Goal: Task Accomplishment & Management: Use online tool/utility

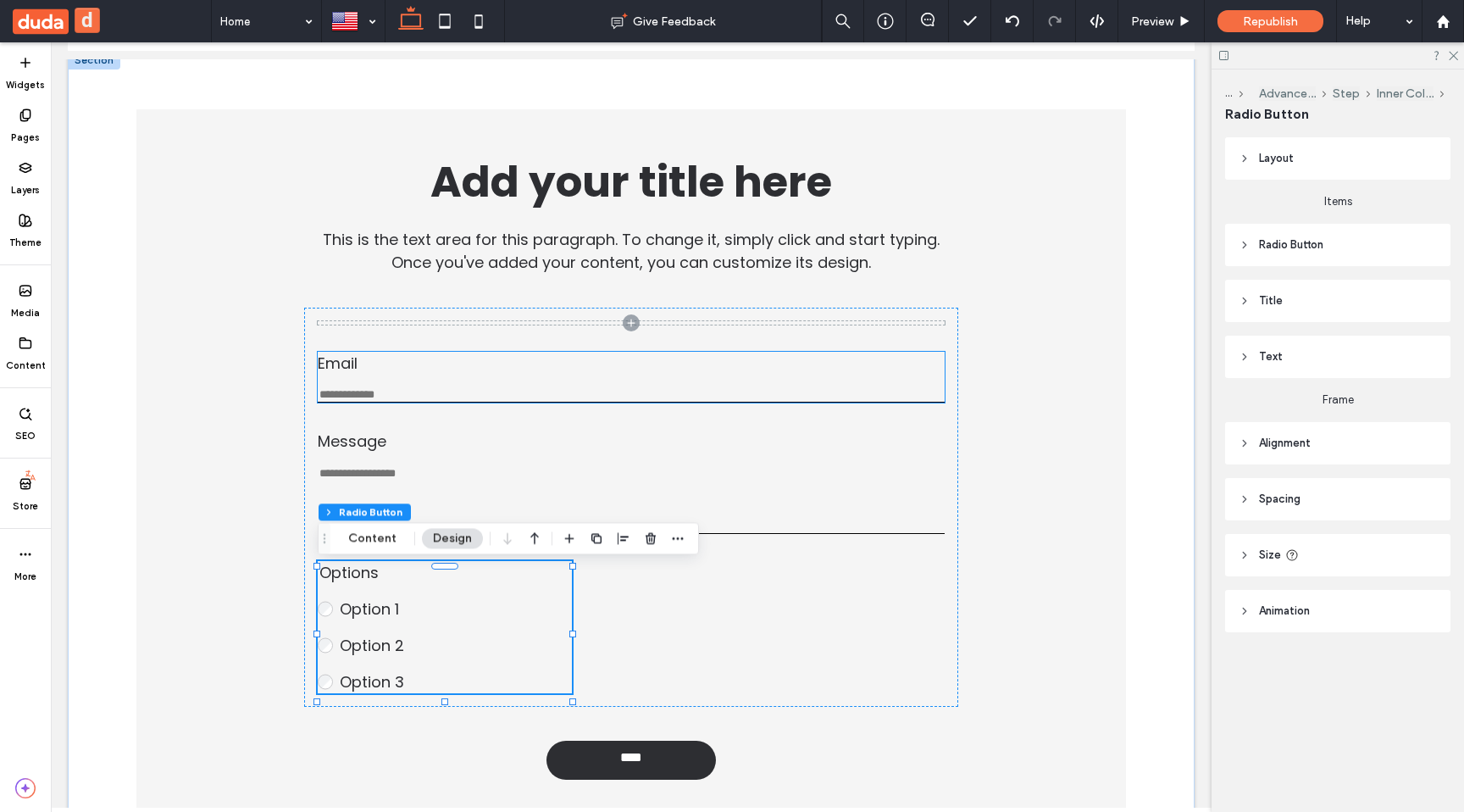
click at [505, 364] on label "Email" at bounding box center [631, 362] width 627 height 23
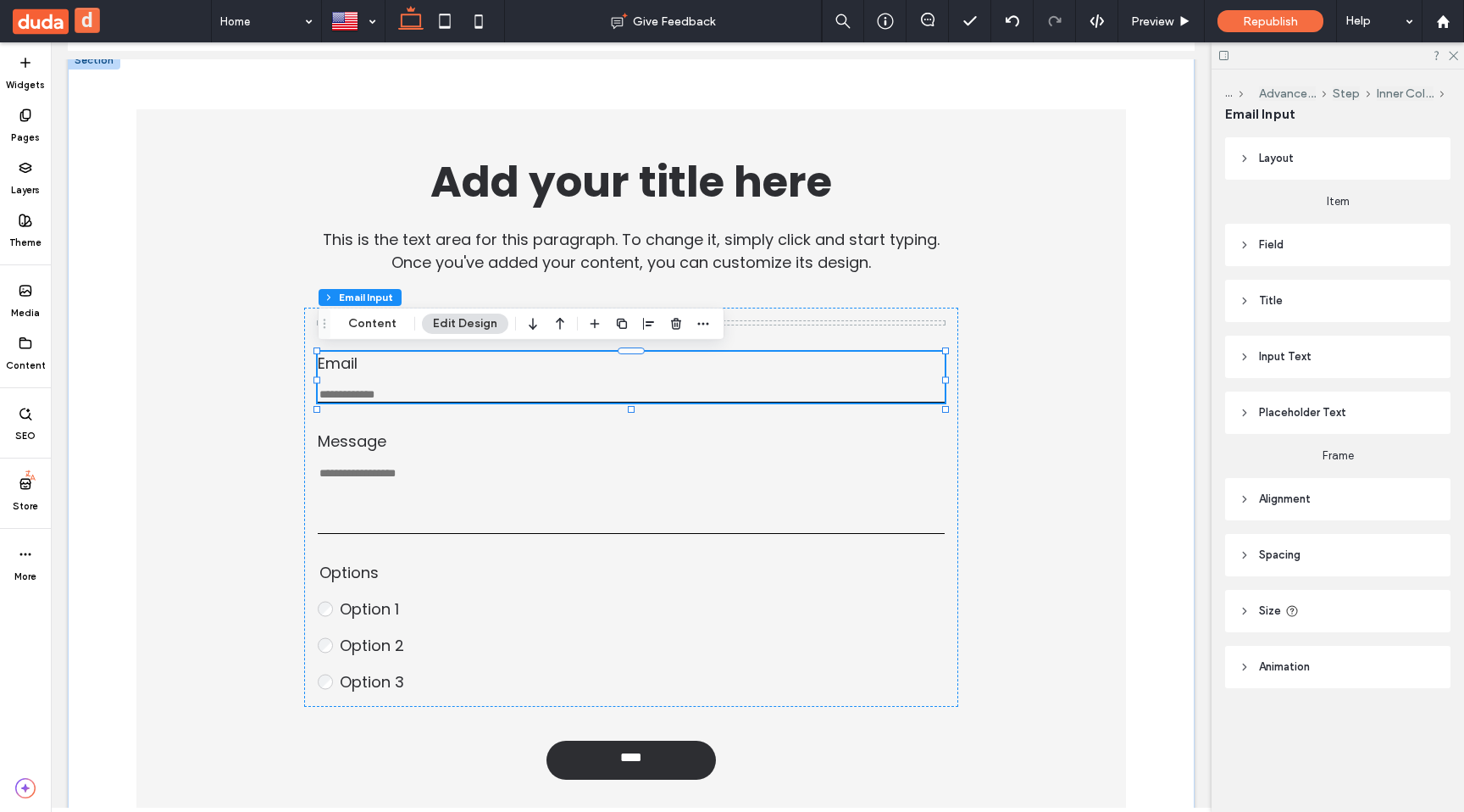
click at [1294, 317] on header "Title" at bounding box center [1338, 300] width 225 height 42
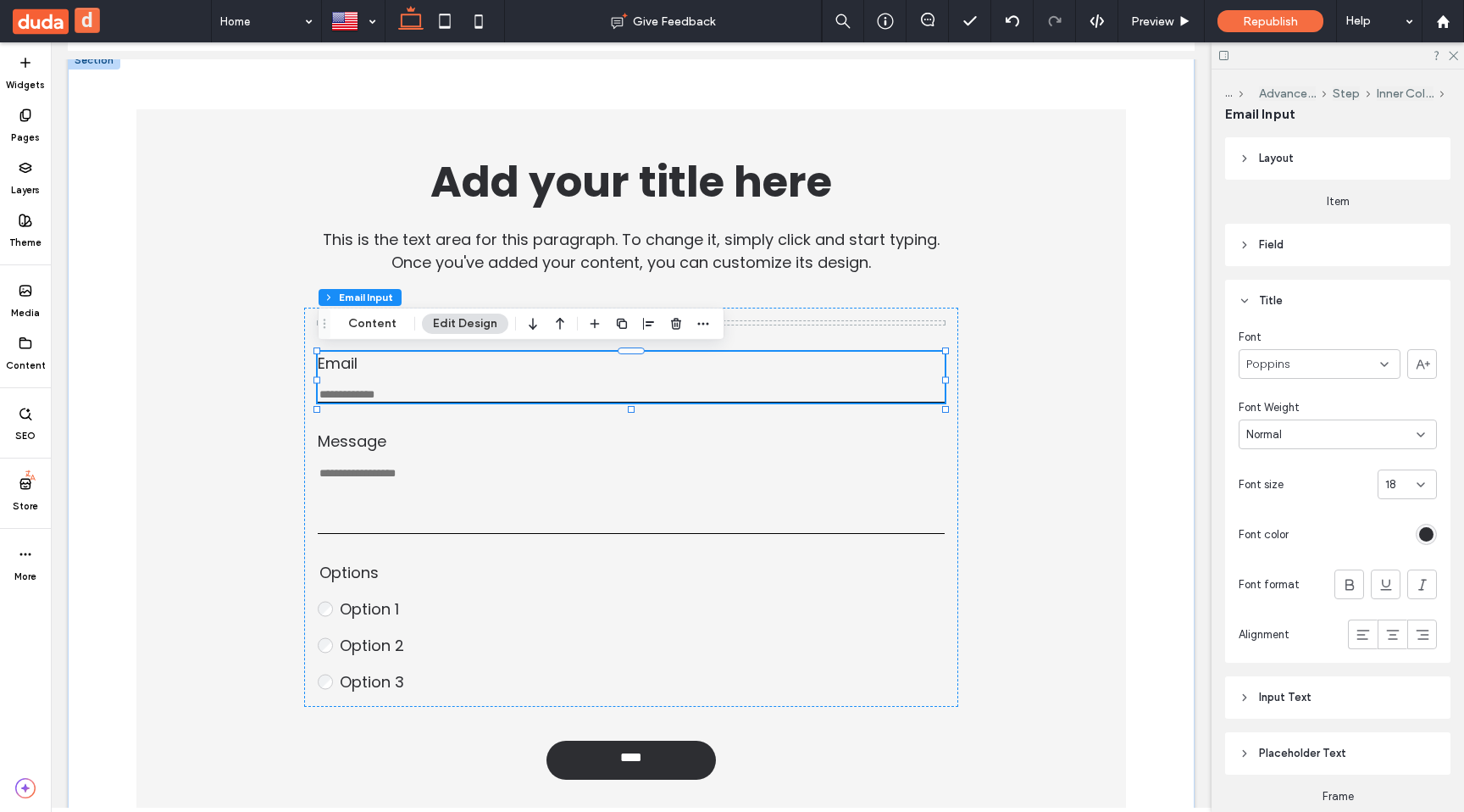
click at [1415, 492] on div "18" at bounding box center [1407, 484] width 60 height 29
click at [1398, 628] on div "16" at bounding box center [1407, 640] width 58 height 29
click at [23, 213] on icon at bounding box center [25, 220] width 14 height 14
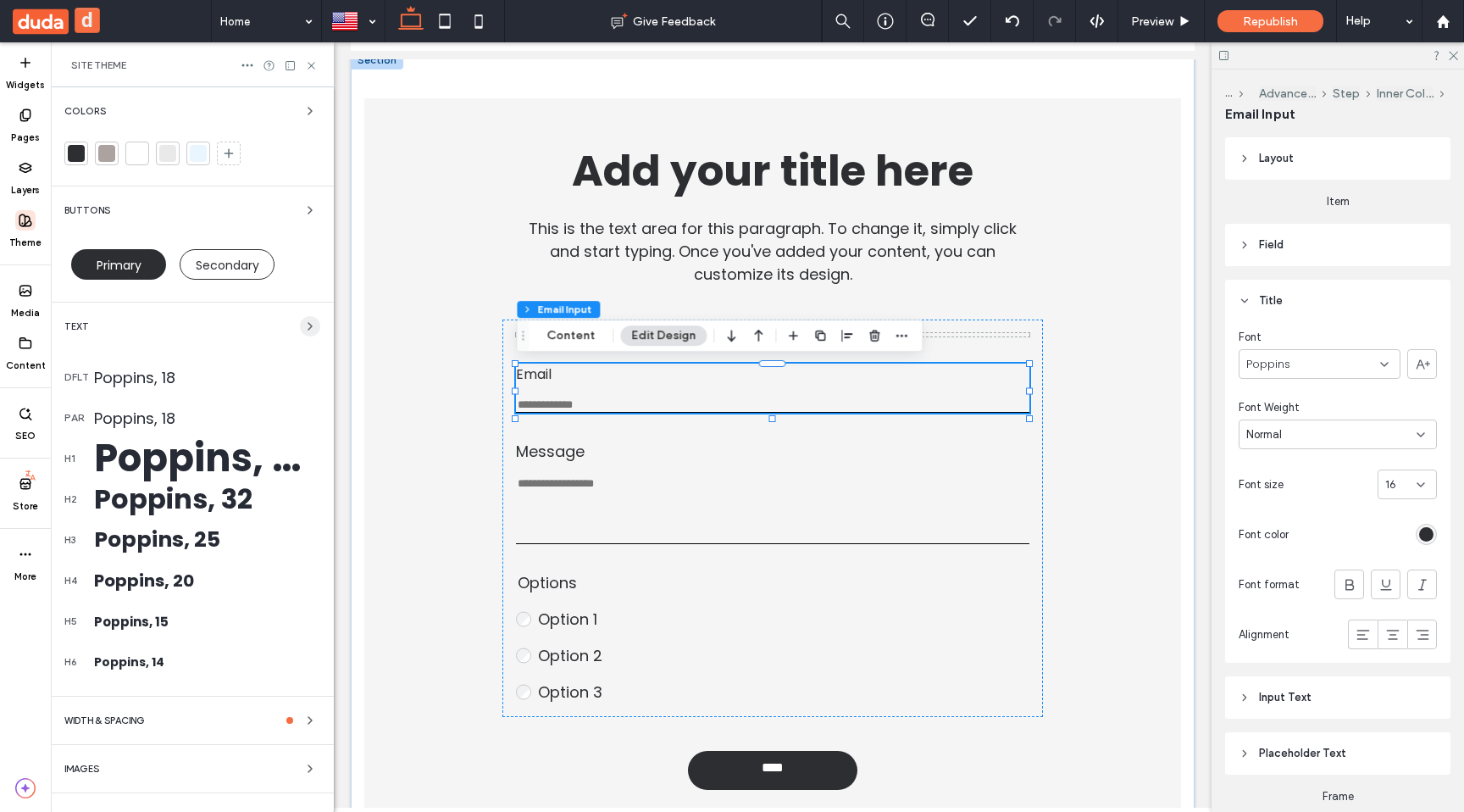
click at [303, 326] on icon "button" at bounding box center [310, 326] width 14 height 14
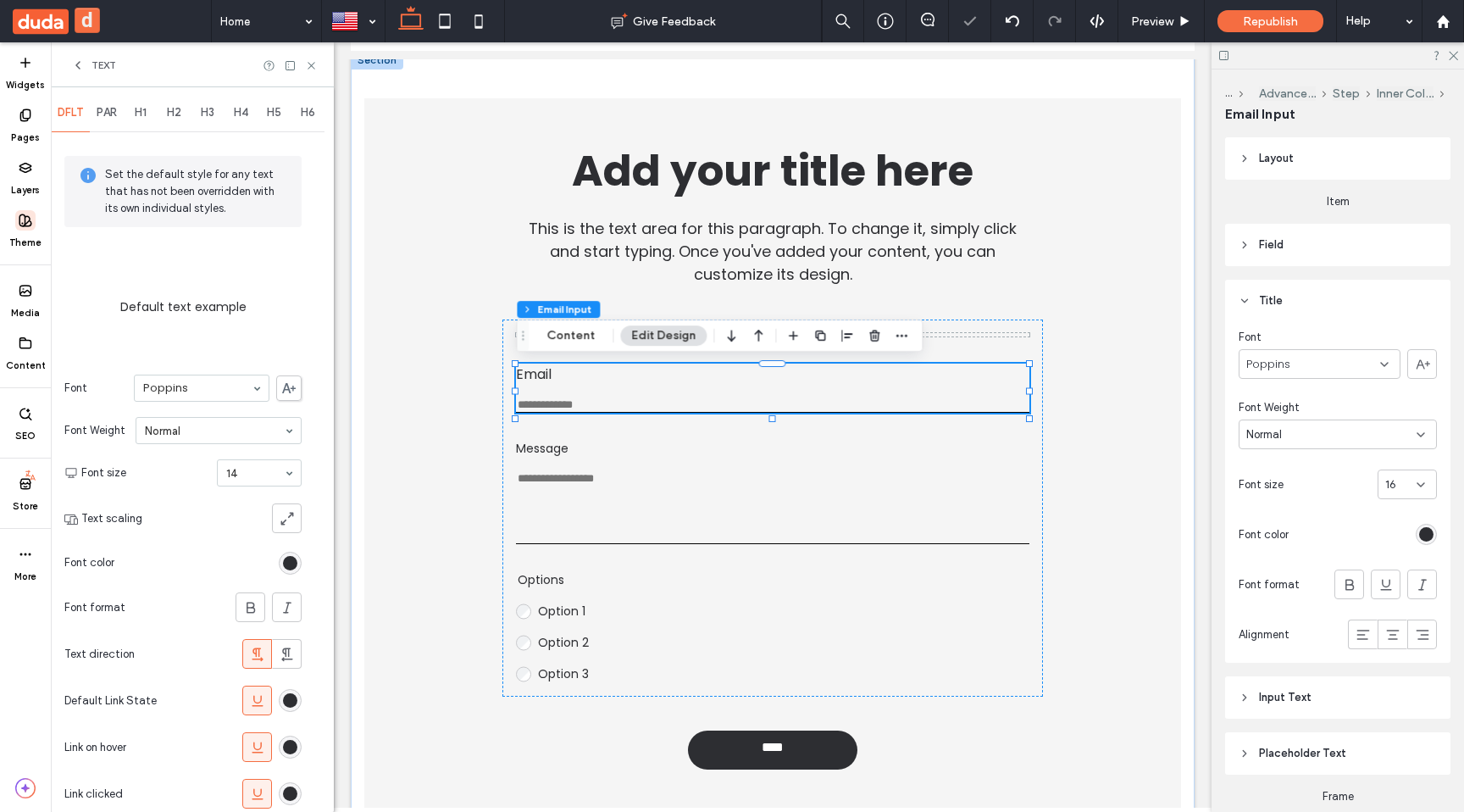
scroll to position [0, 0]
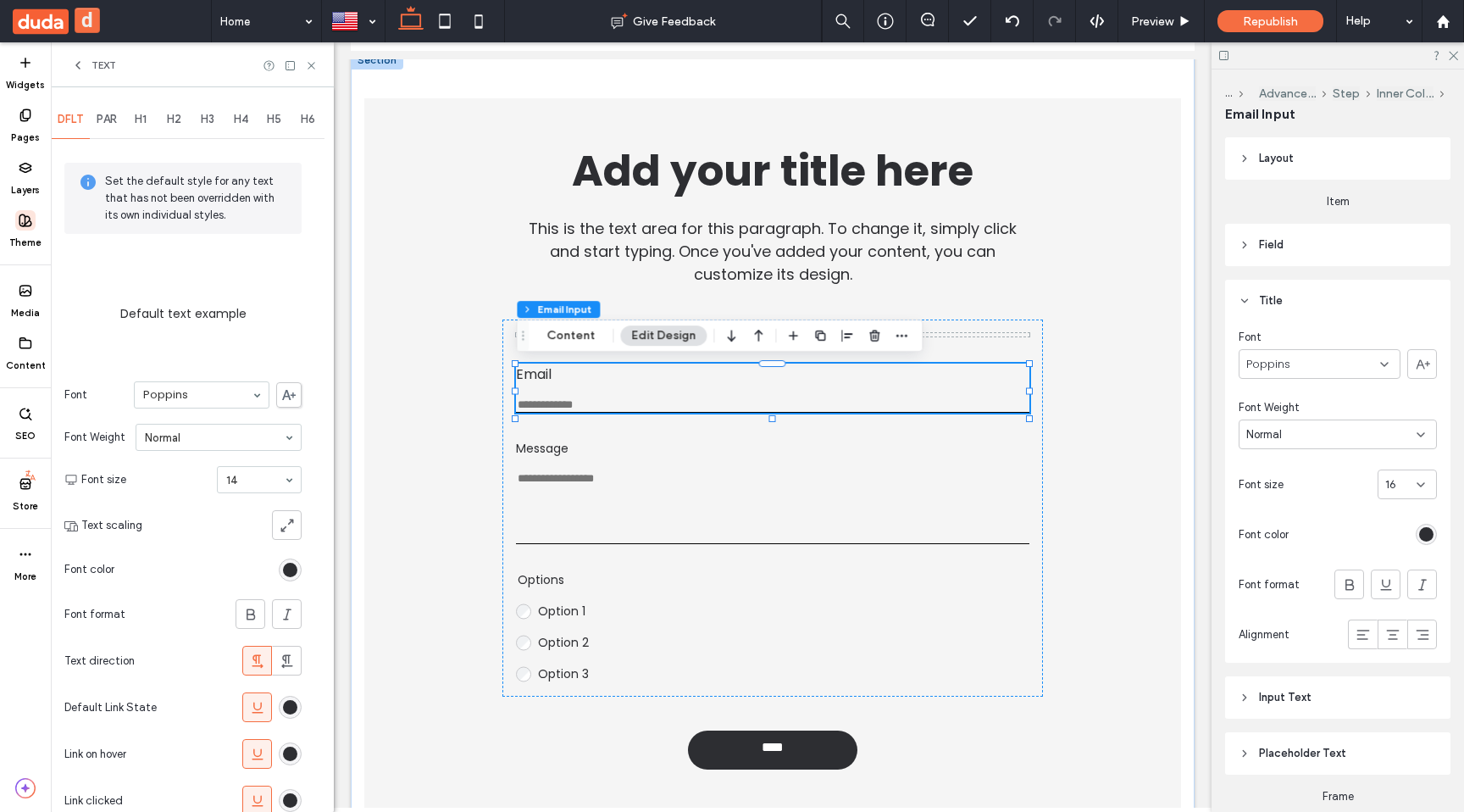
click at [249, 481] on input at bounding box center [254, 479] width 58 height 12
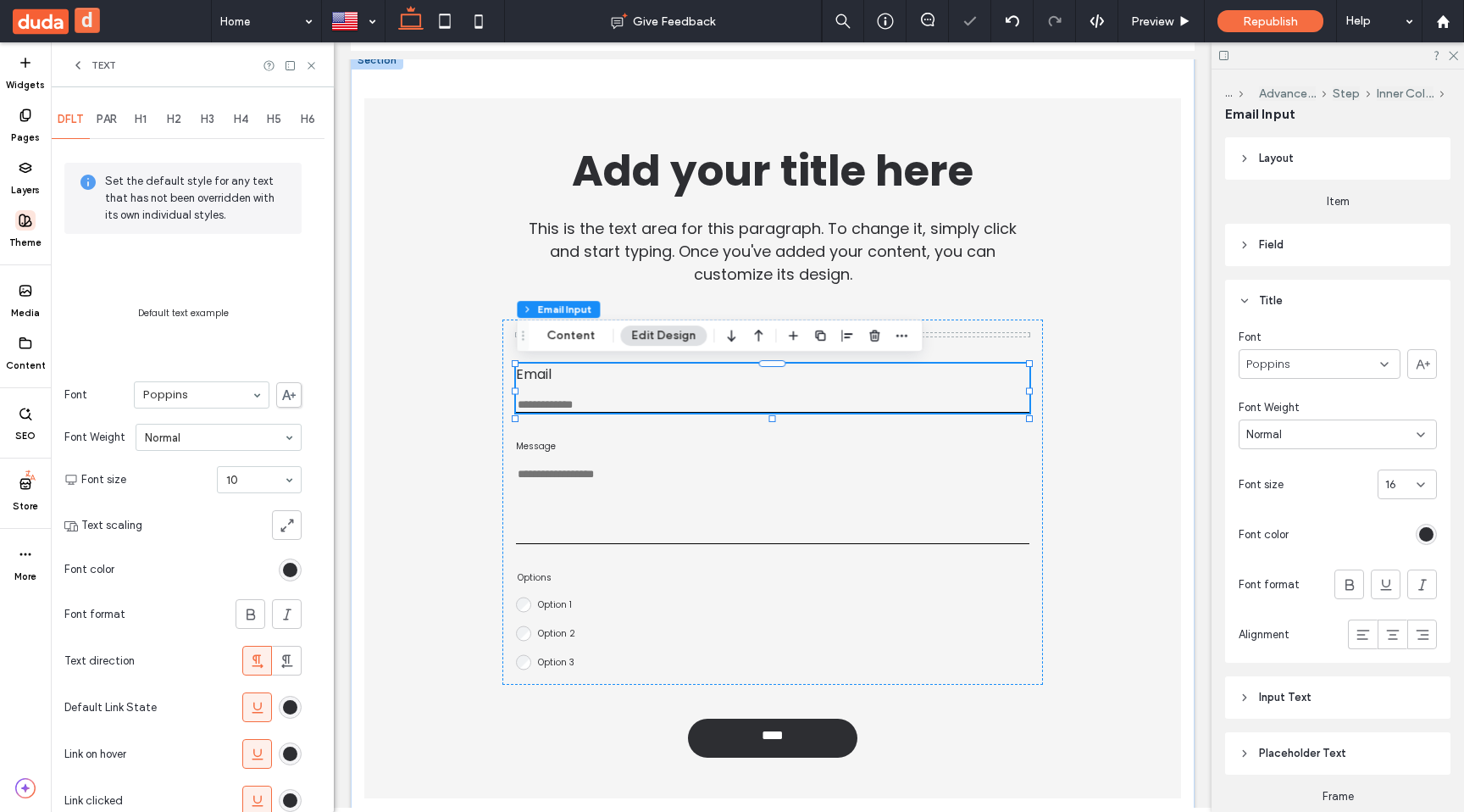
click at [252, 477] on input at bounding box center [254, 479] width 58 height 12
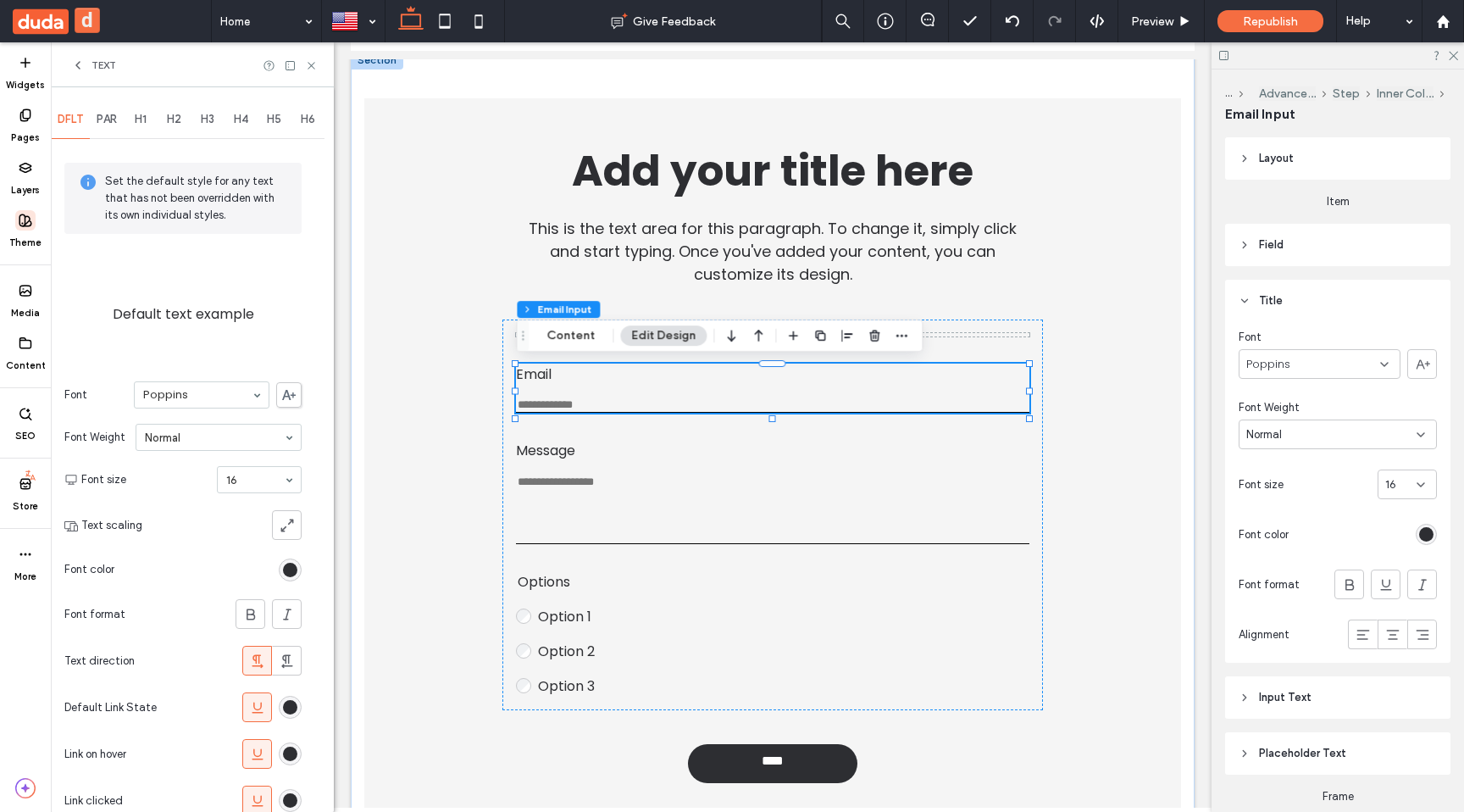
click at [108, 117] on span "PAR" at bounding box center [107, 119] width 21 height 14
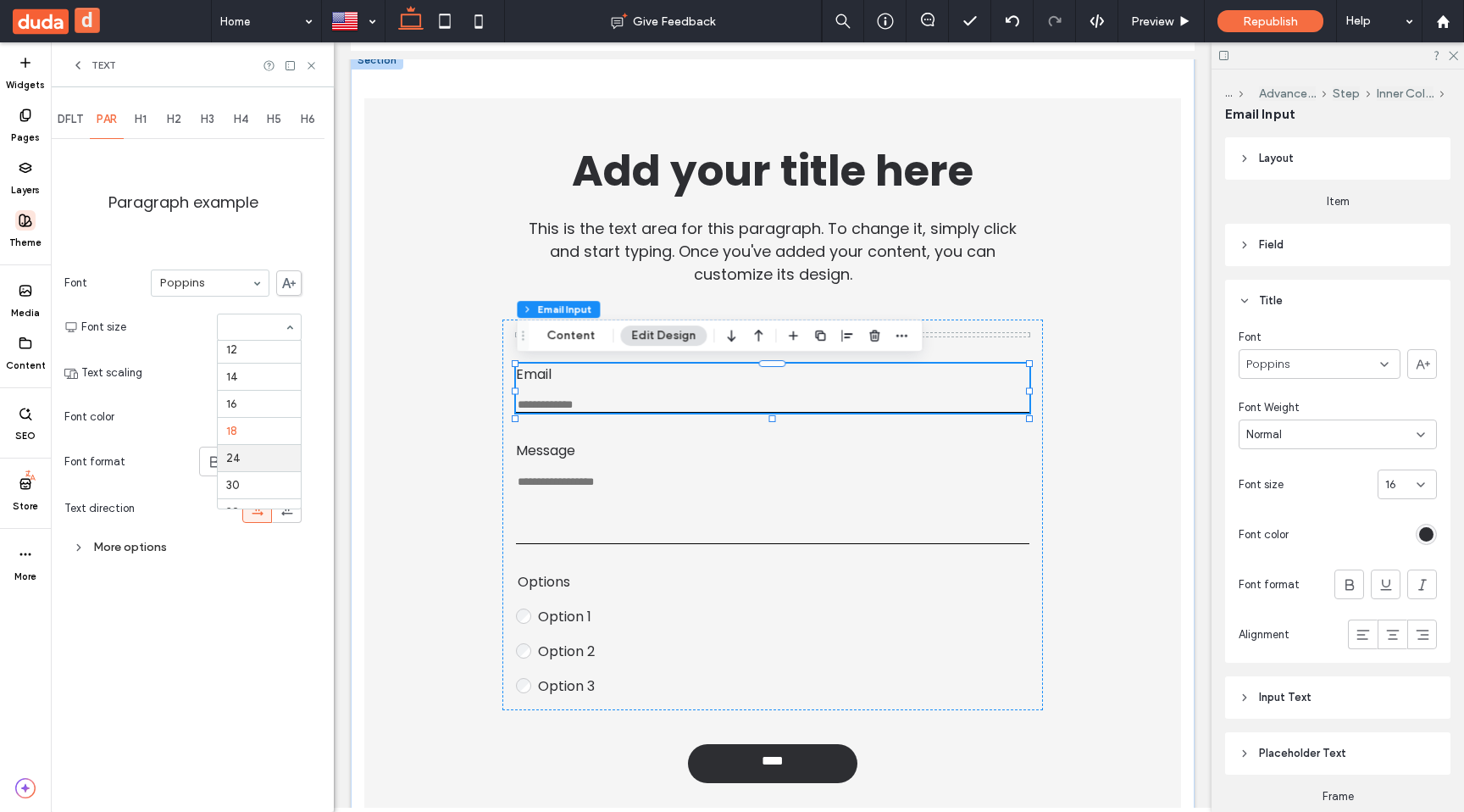
scroll to position [112, 0]
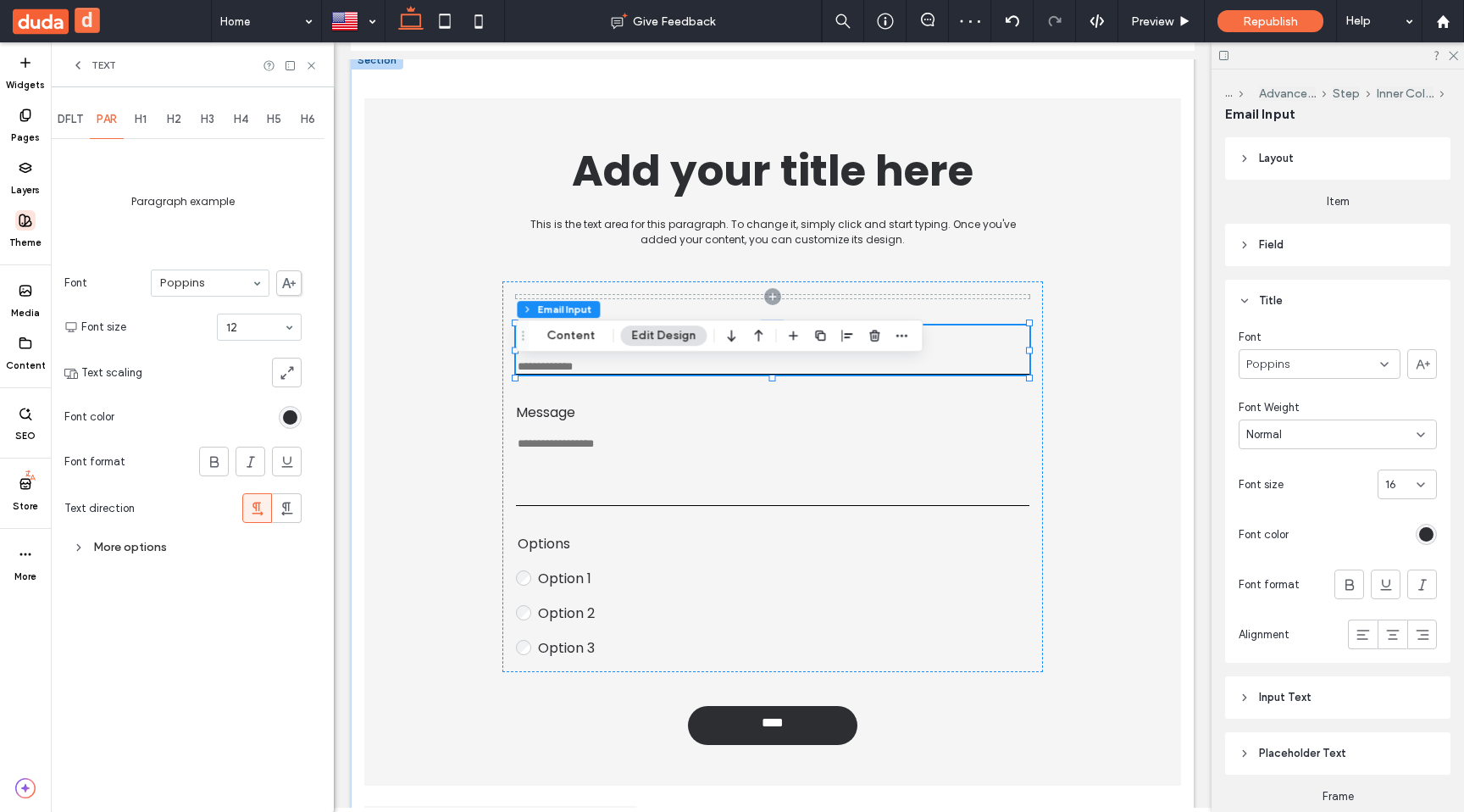
click at [269, 318] on div at bounding box center [259, 327] width 83 height 25
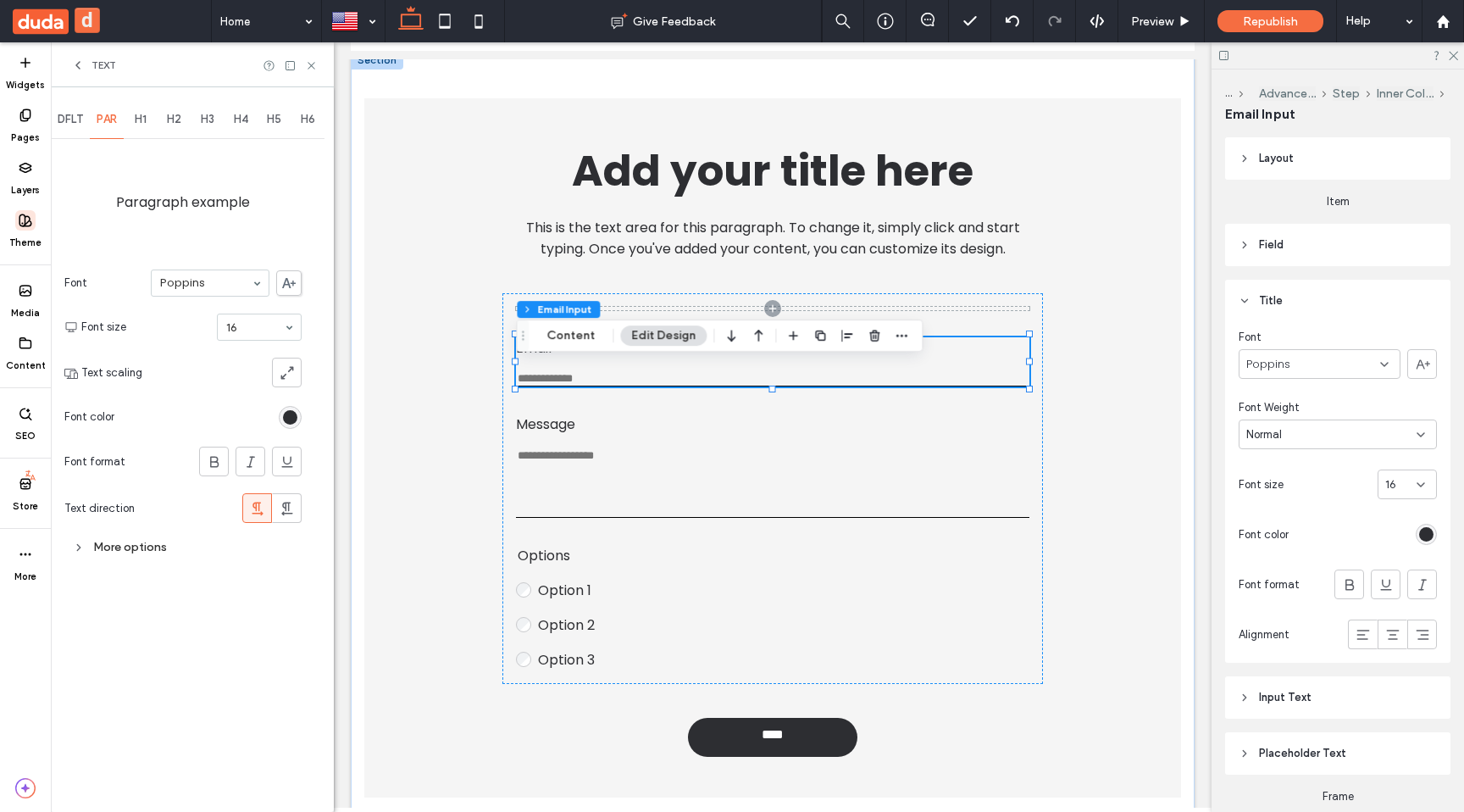
click at [75, 121] on span "DFLT" at bounding box center [70, 119] width 25 height 14
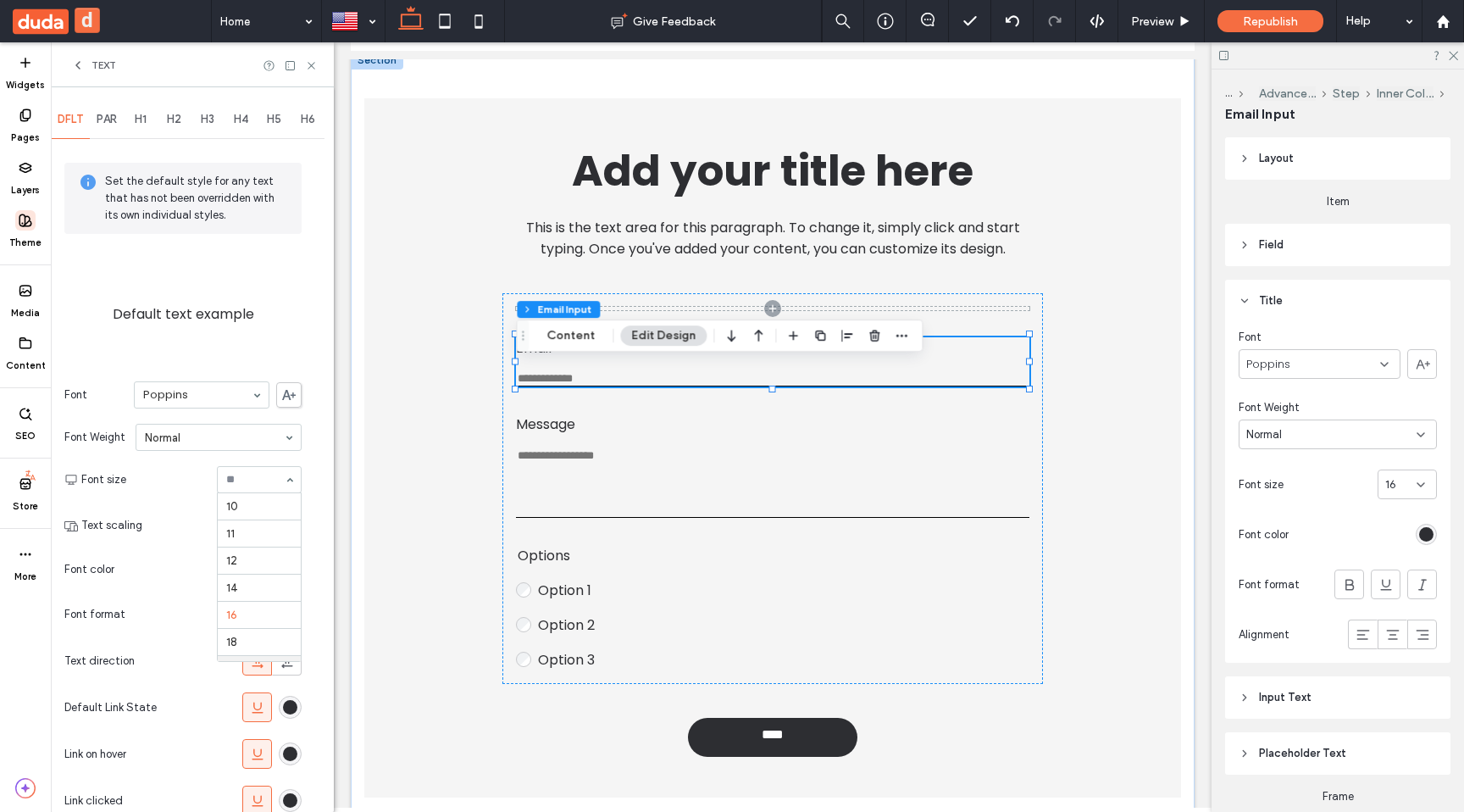
scroll to position [53, 0]
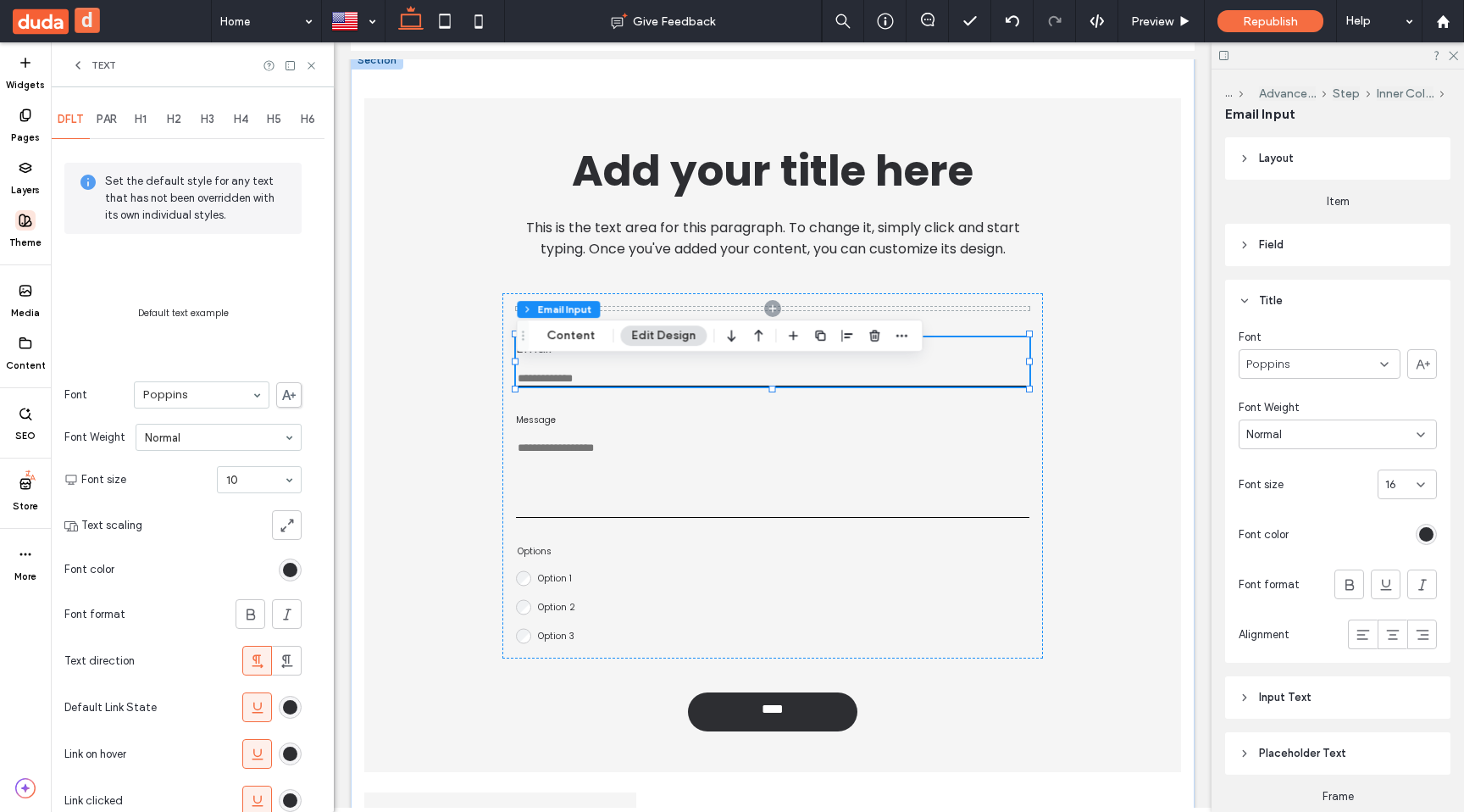
click at [280, 478] on div "10" at bounding box center [259, 479] width 85 height 27
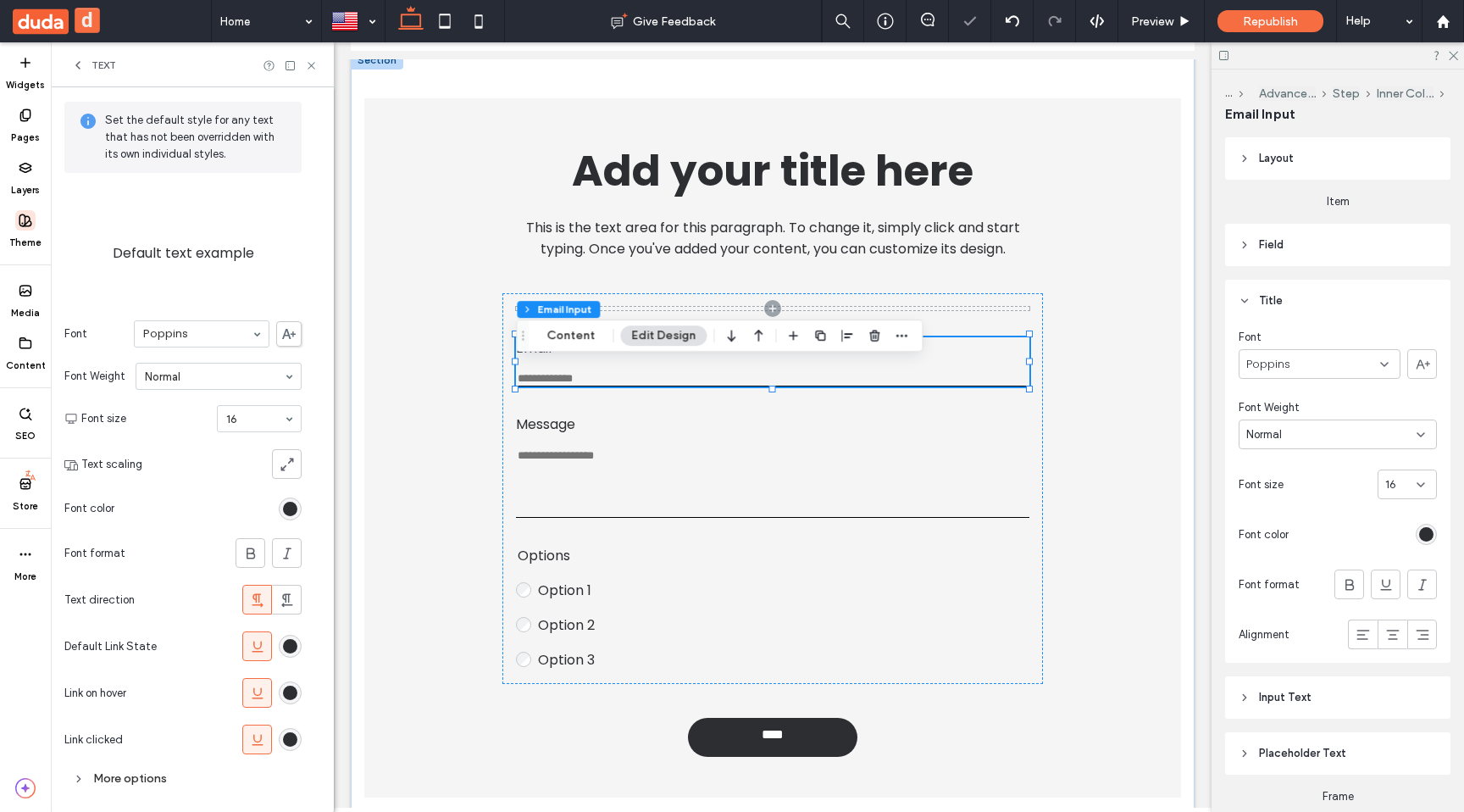
scroll to position [77, 0]
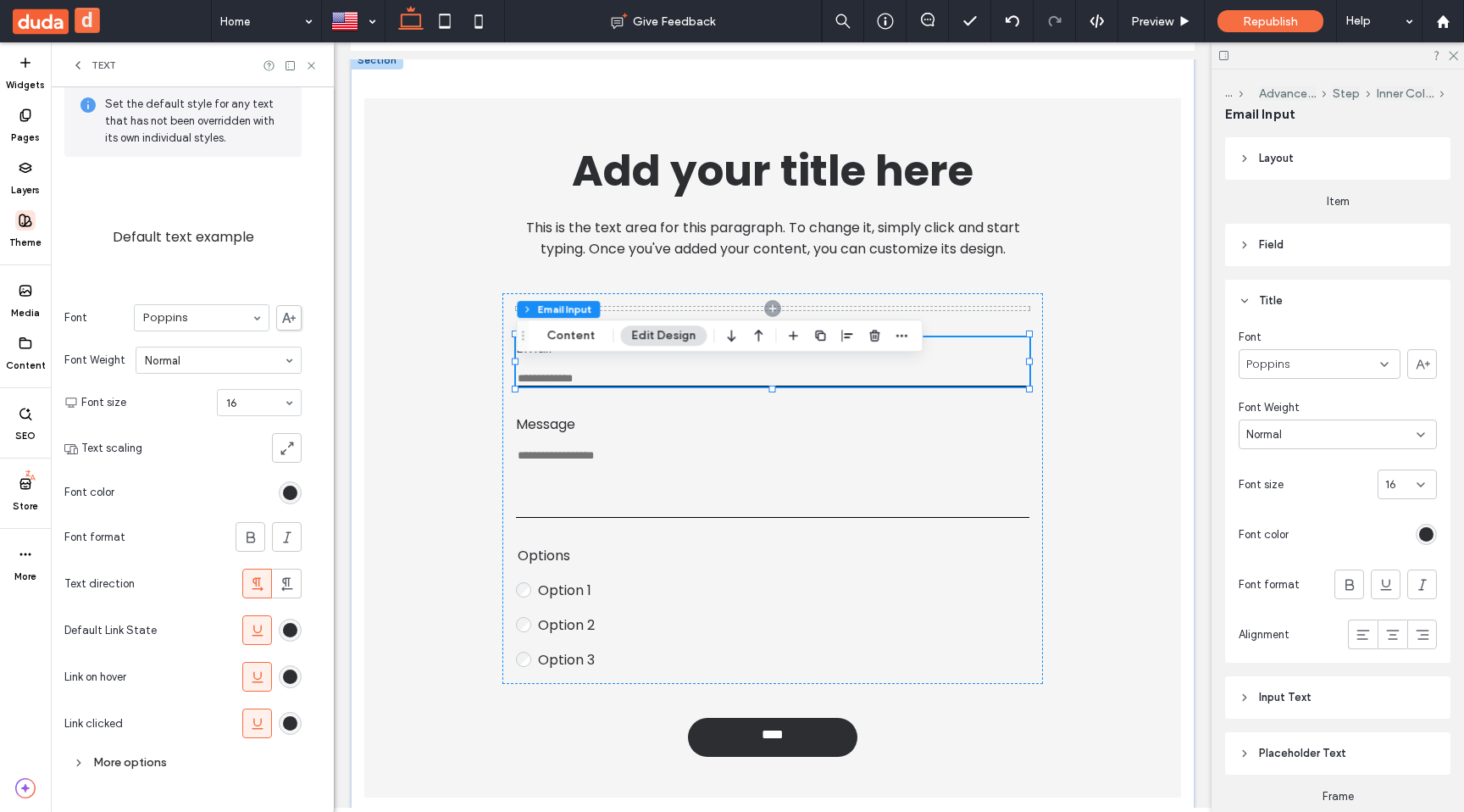
click at [123, 752] on div "More options" at bounding box center [183, 761] width 237 height 23
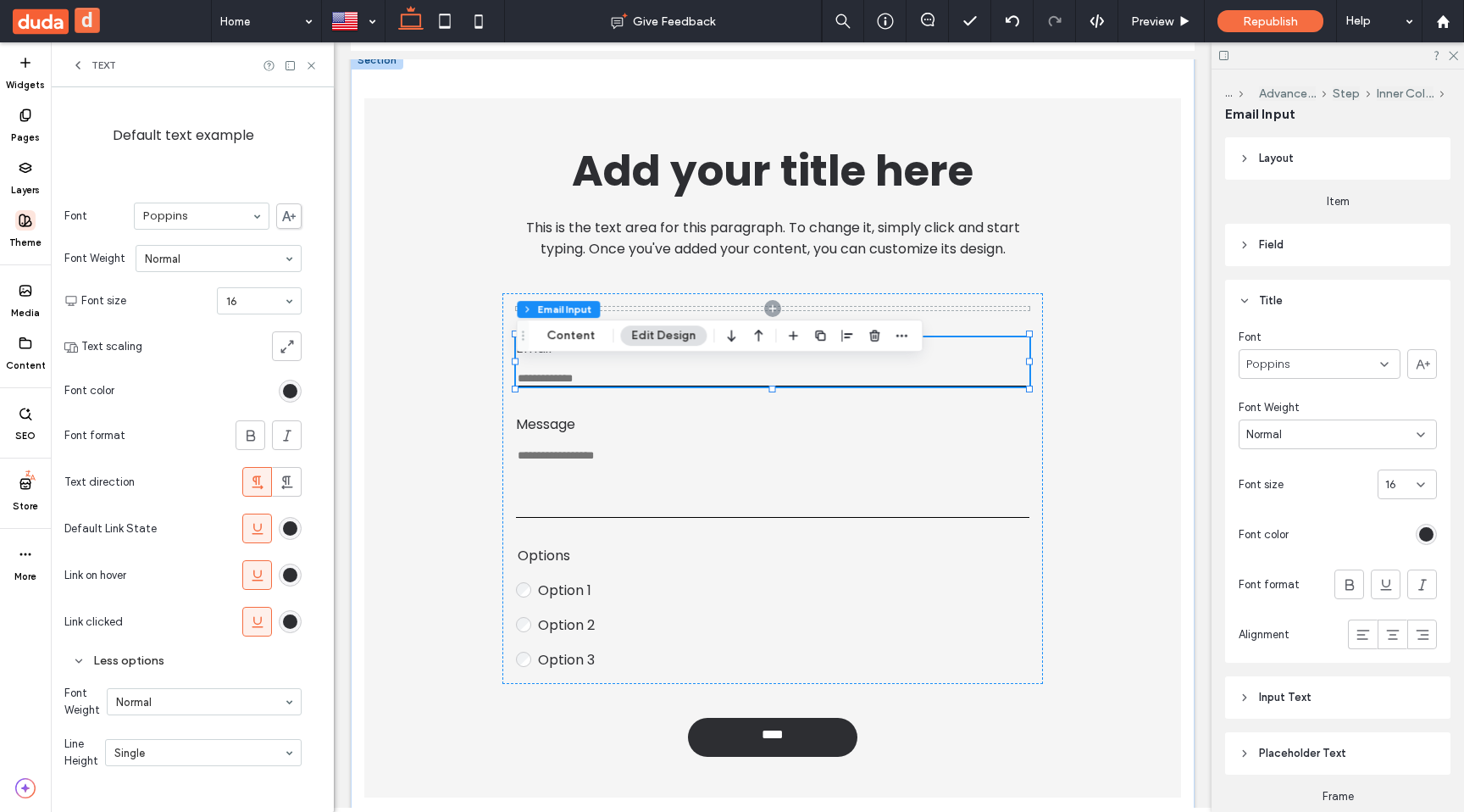
click at [559, 445] on div "Message This is required" at bounding box center [772, 466] width 513 height 105
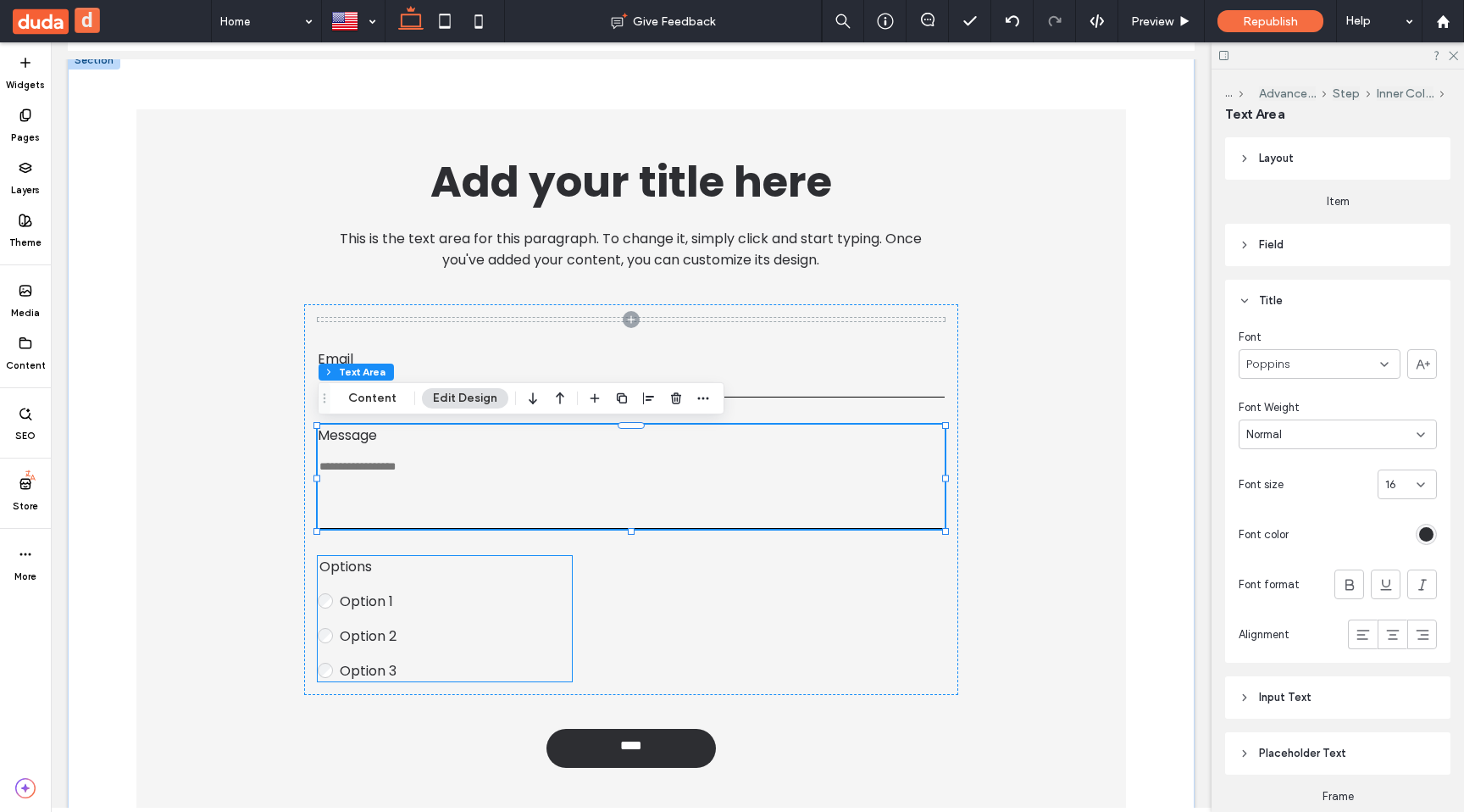
click at [412, 593] on label "Option 1" at bounding box center [455, 602] width 232 height 22
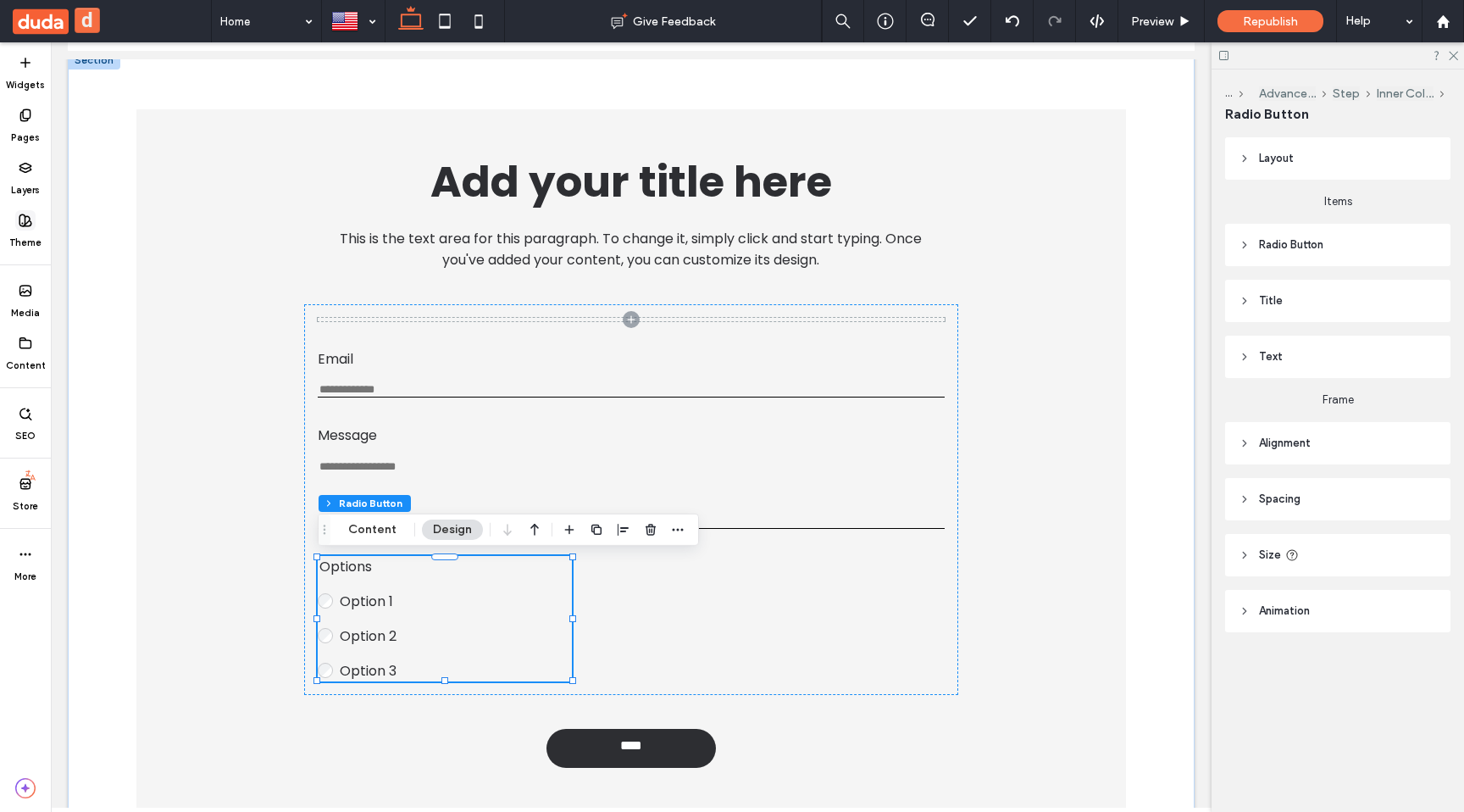
click at [29, 224] on icon at bounding box center [25, 220] width 14 height 14
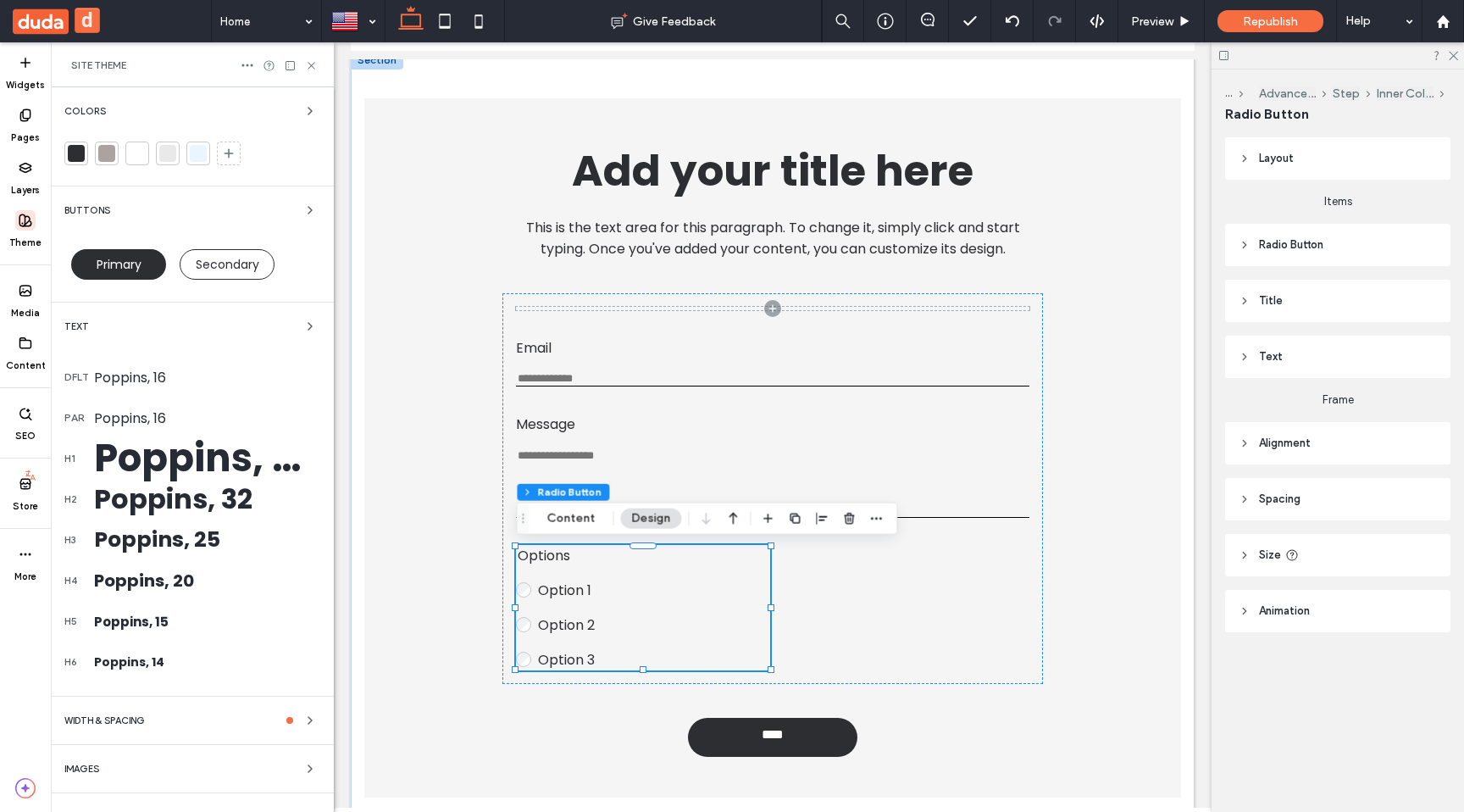
click at [240, 328] on div "Text" at bounding box center [193, 326] width 256 height 21
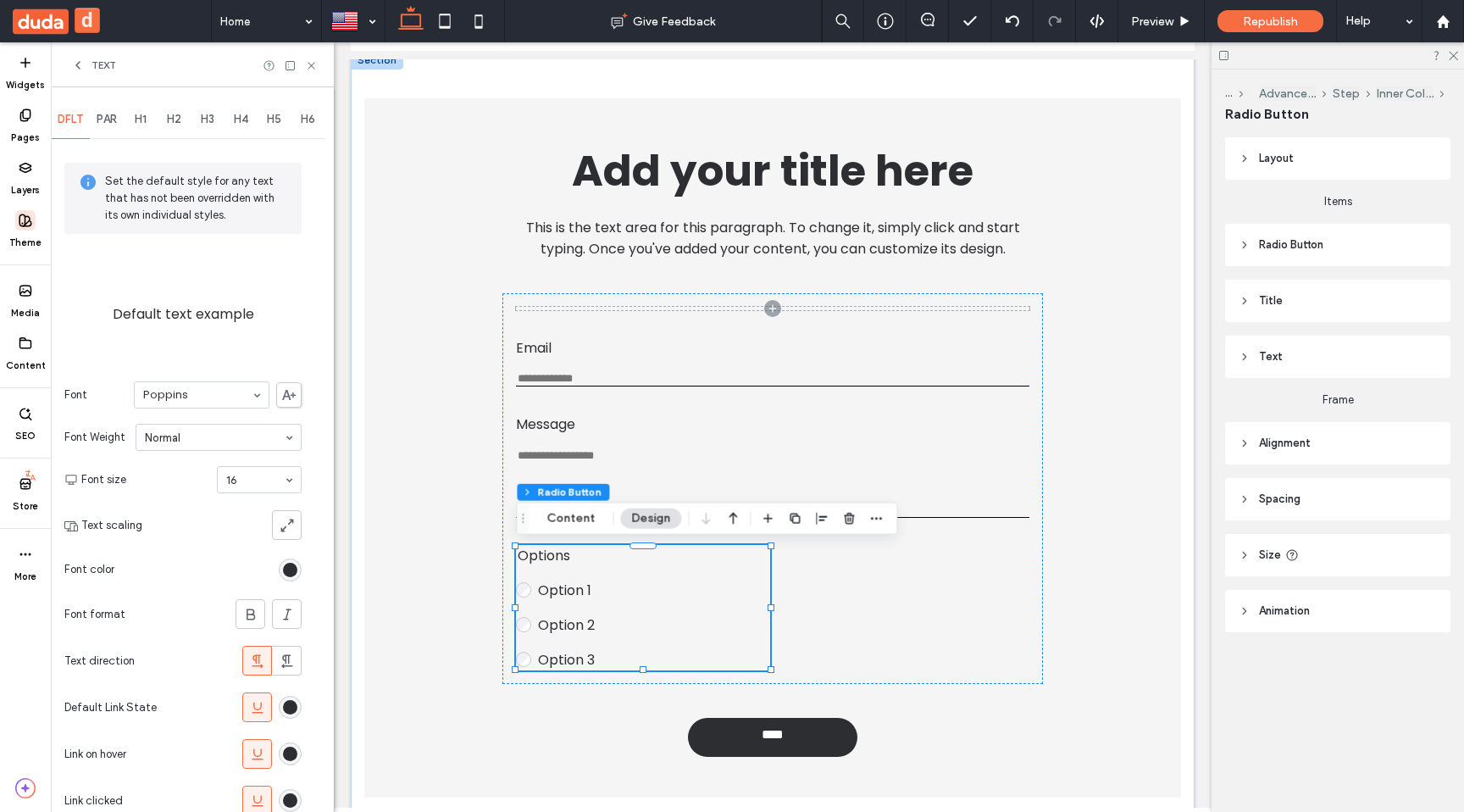
click at [114, 132] on div "PAR" at bounding box center [107, 119] width 34 height 37
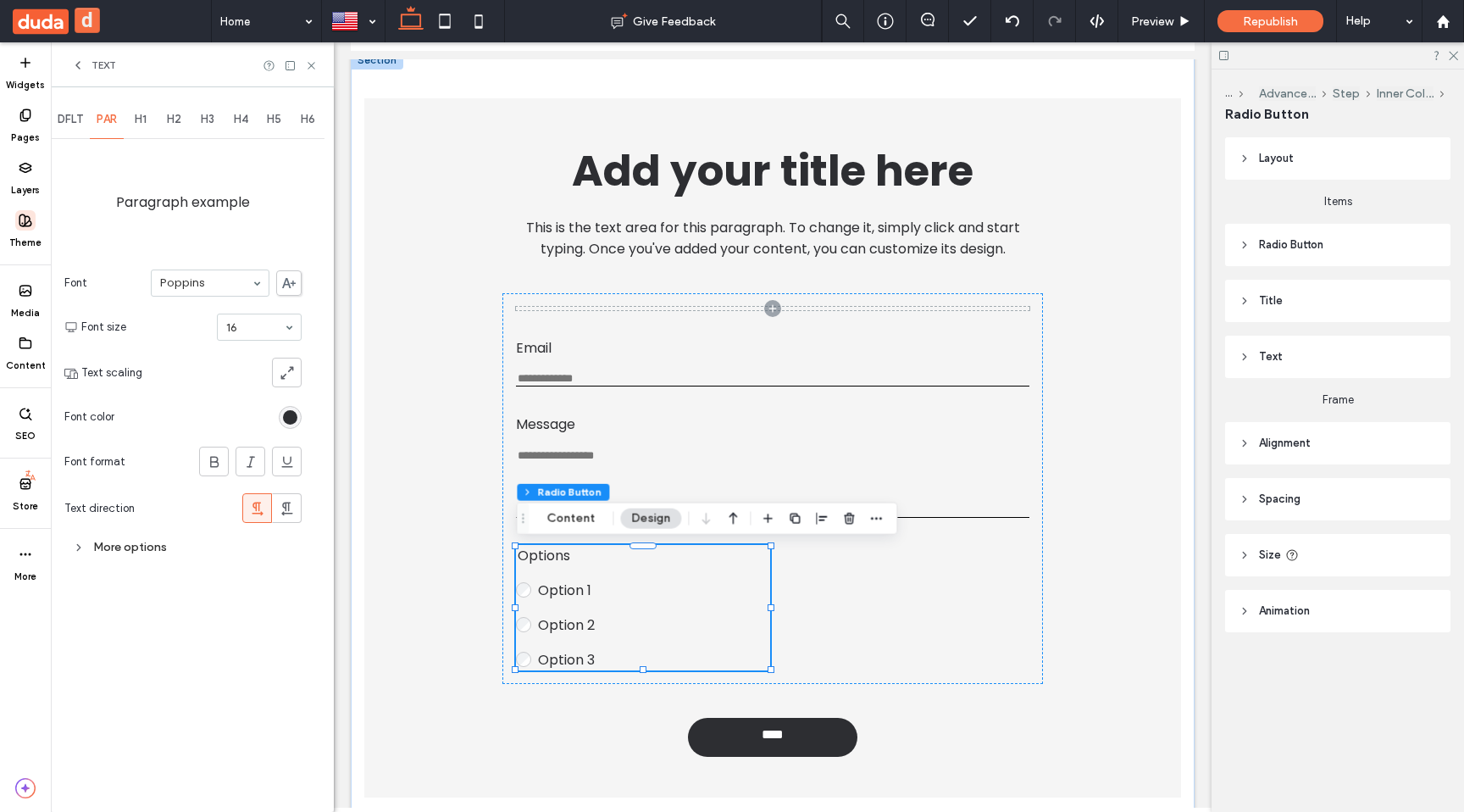
click at [146, 194] on label "Paragraph example" at bounding box center [183, 202] width 134 height 51
copy label "Paragraph"
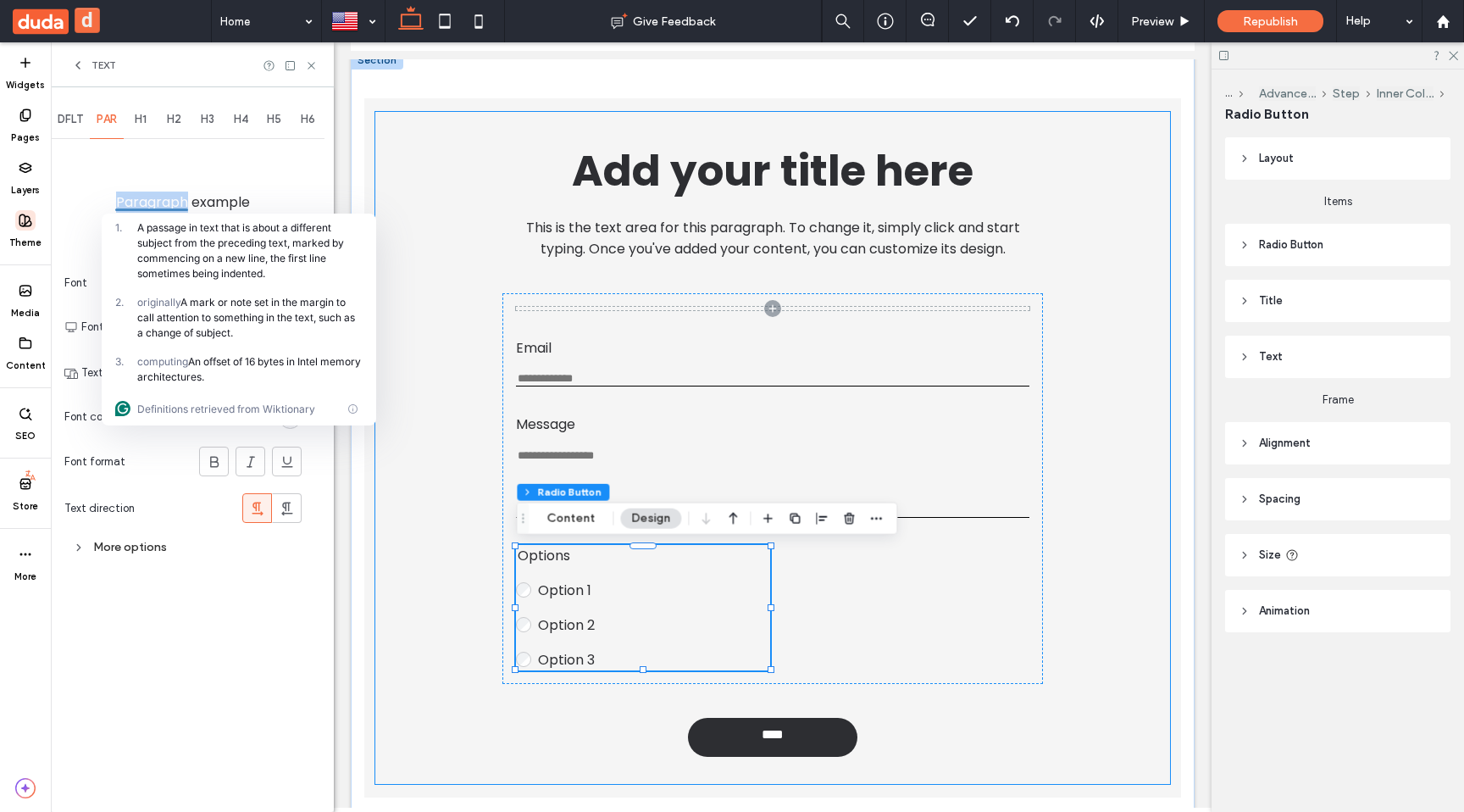
click at [472, 560] on div "Add your title here This is the text area for this paragraph. To change it, sim…" at bounding box center [772, 447] width 794 height 672
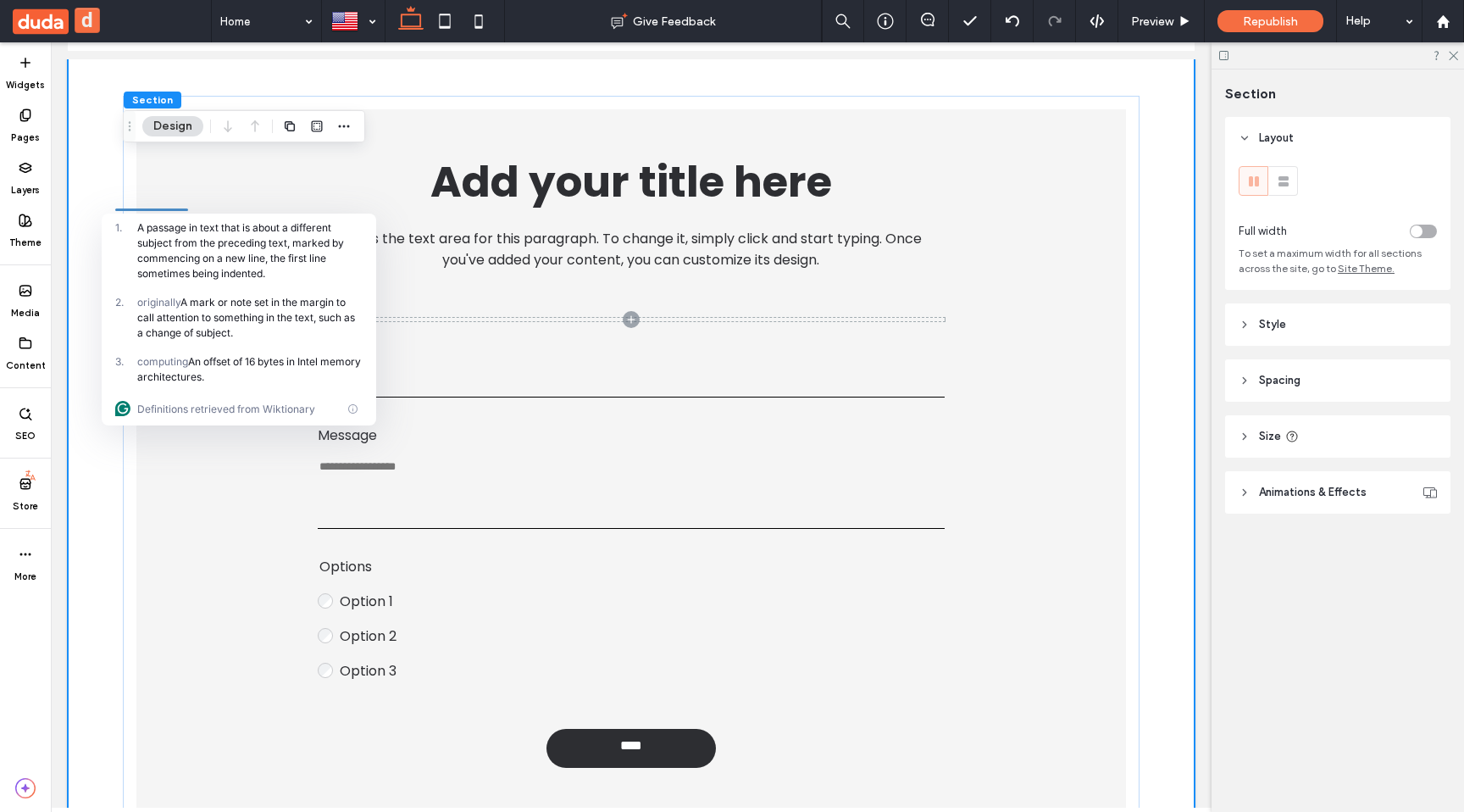
click at [204, 366] on div "computing An offset of 16 bytes in Intel memory architectures." at bounding box center [250, 369] width 225 height 30
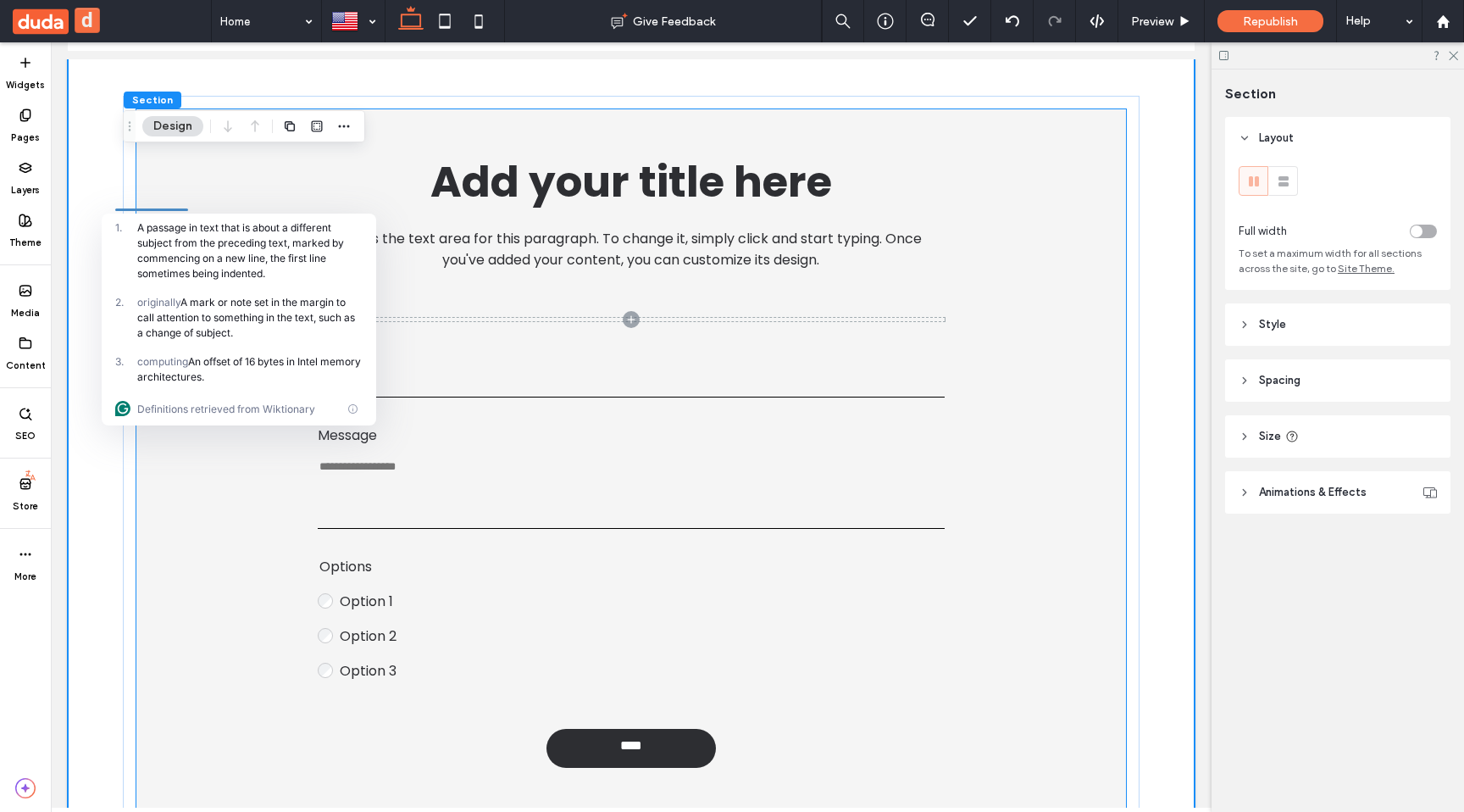
click at [615, 318] on span at bounding box center [631, 319] width 627 height 3
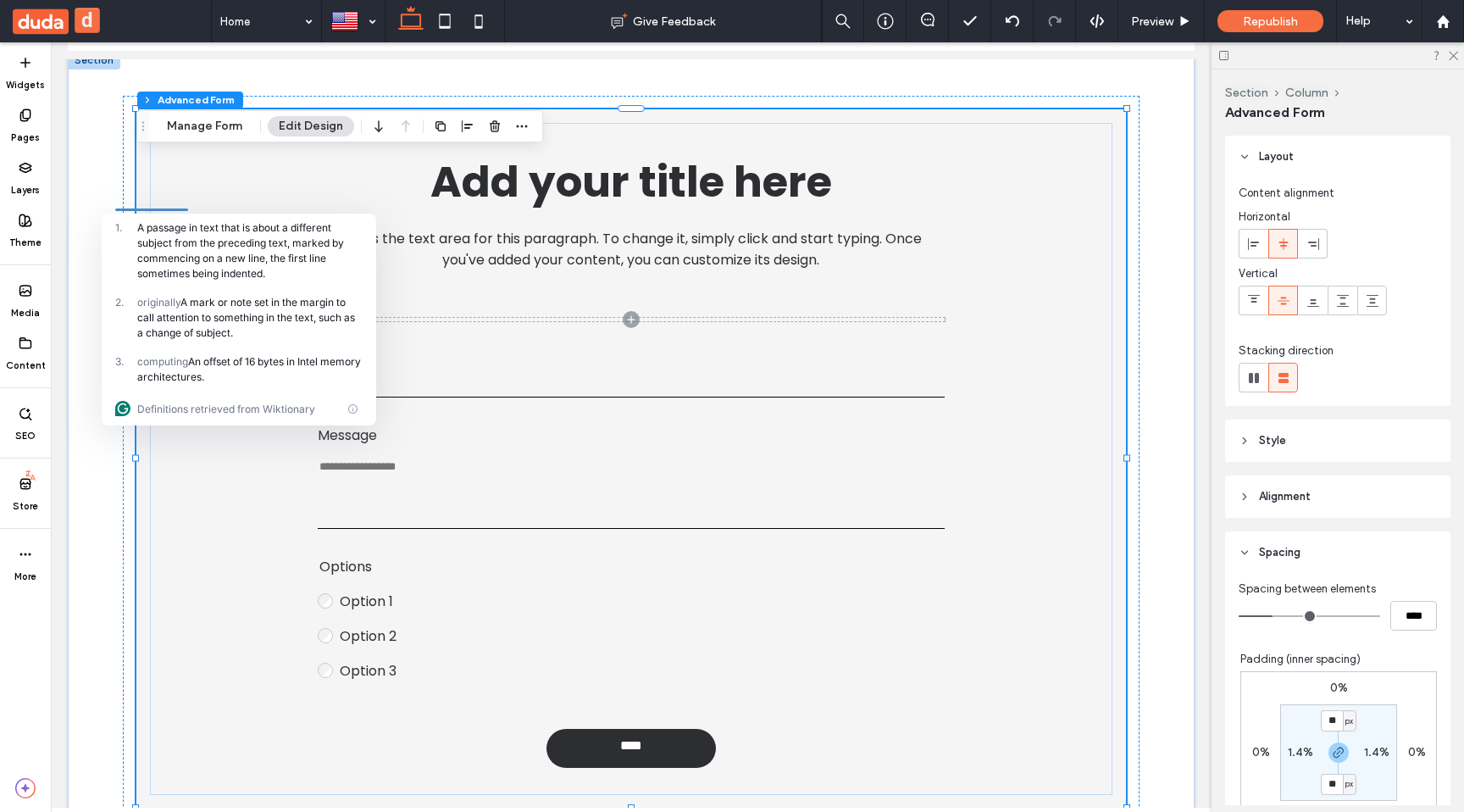
click at [33, 647] on div "Widgets Pages Layers Theme Media Content SEO Store More" at bounding box center [25, 427] width 51 height 769
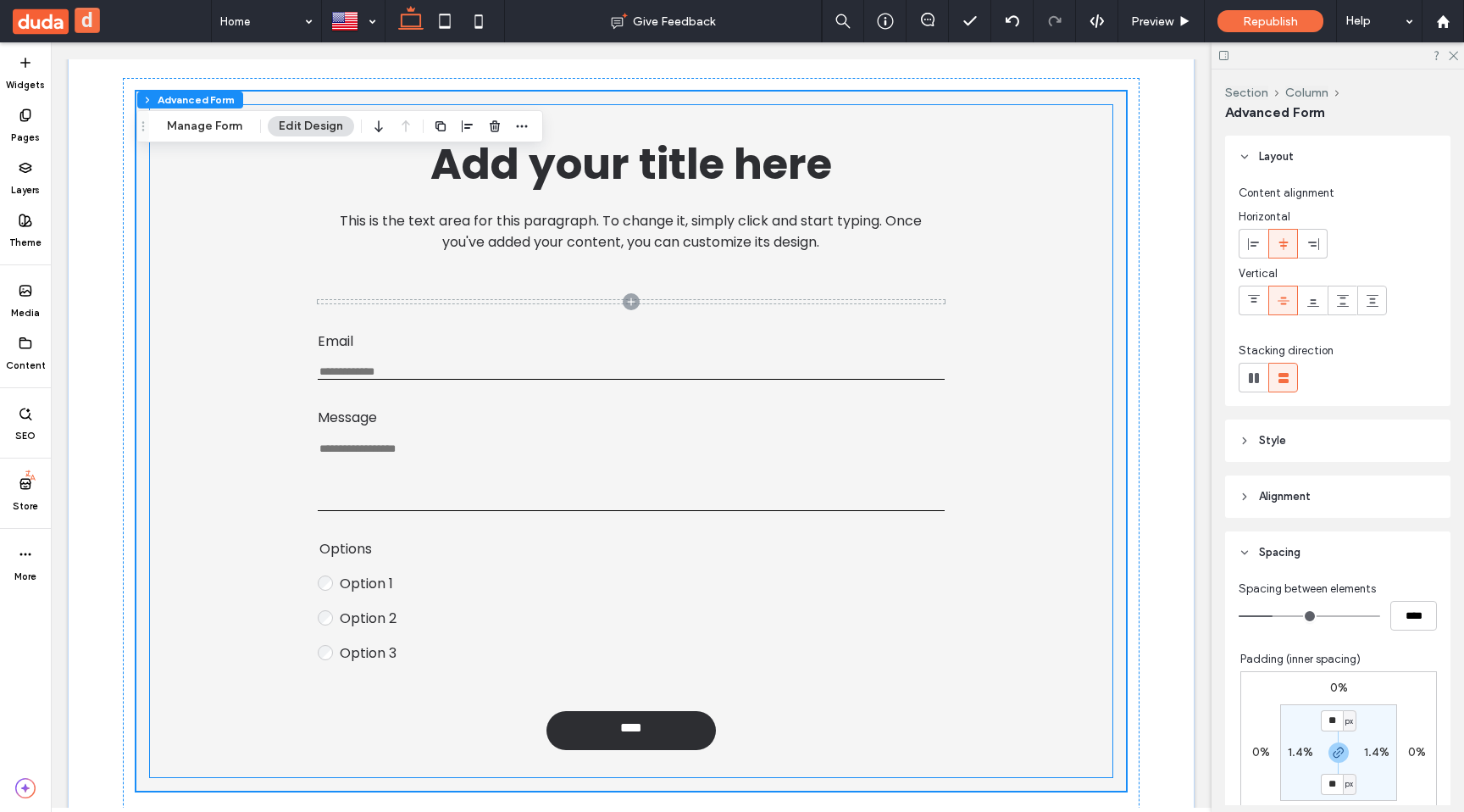
scroll to position [111, 0]
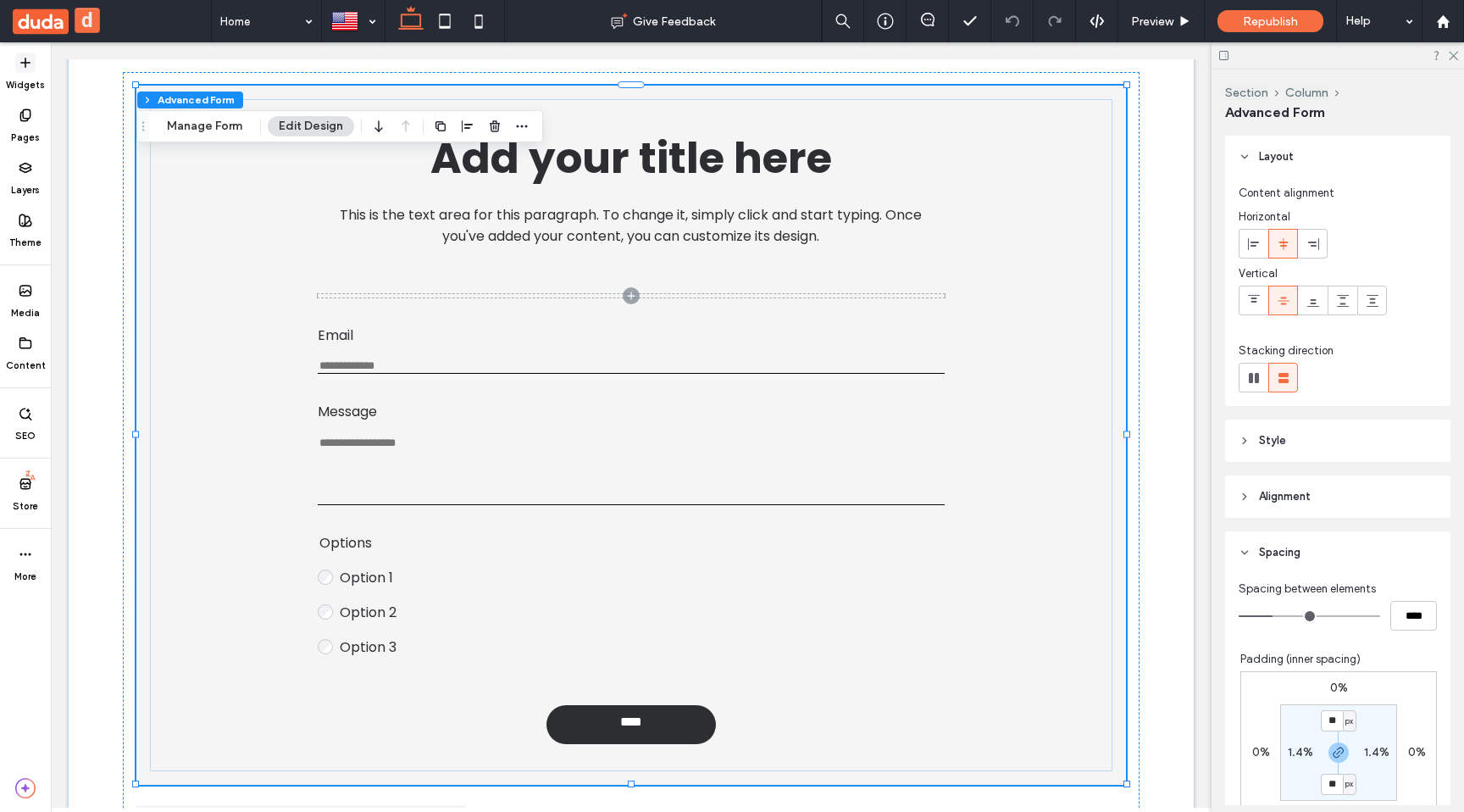
click at [28, 72] on label "Widgets" at bounding box center [25, 81] width 39 height 19
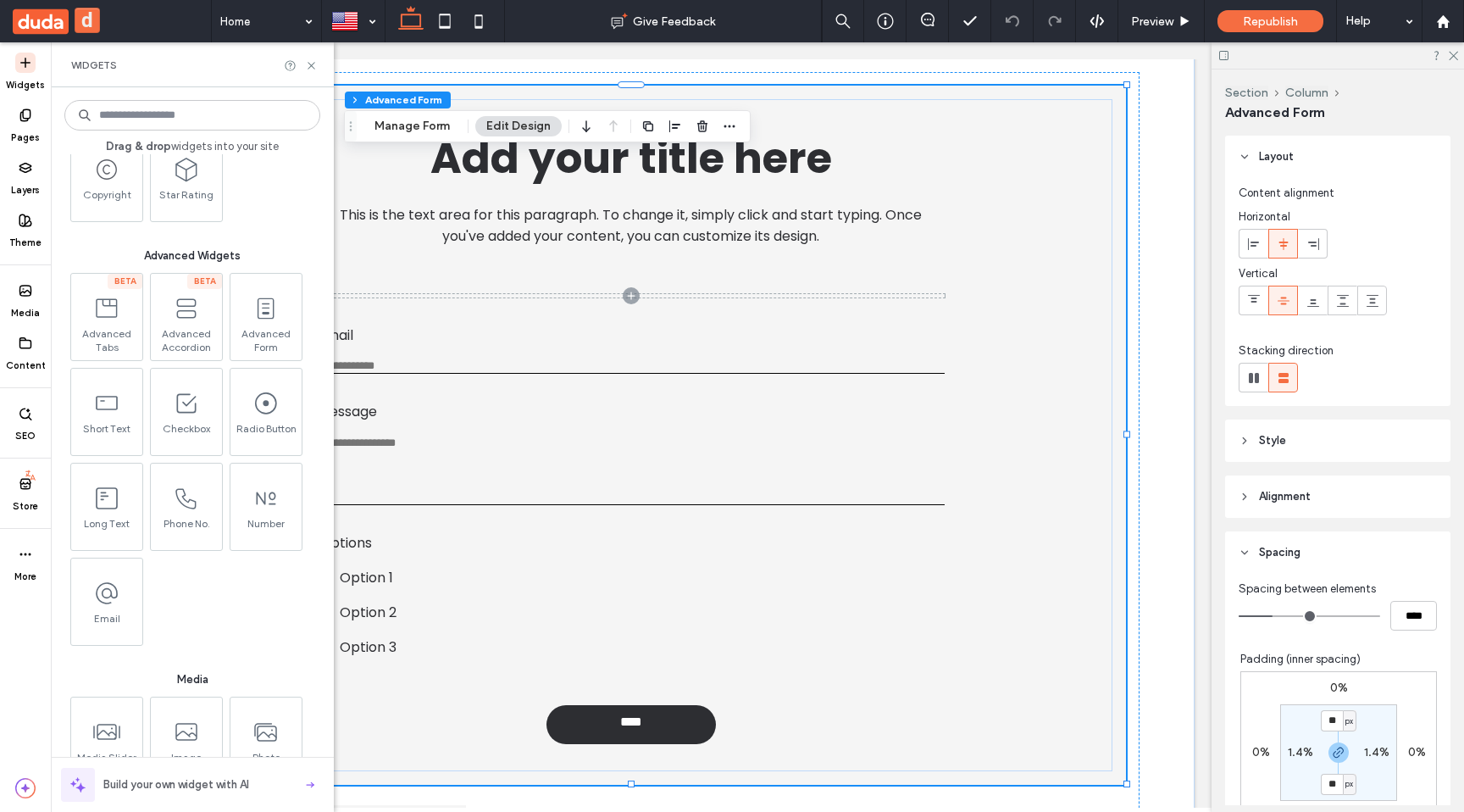
scroll to position [1544, 0]
click at [362, 361] on input "Email" at bounding box center [631, 366] width 627 height 15
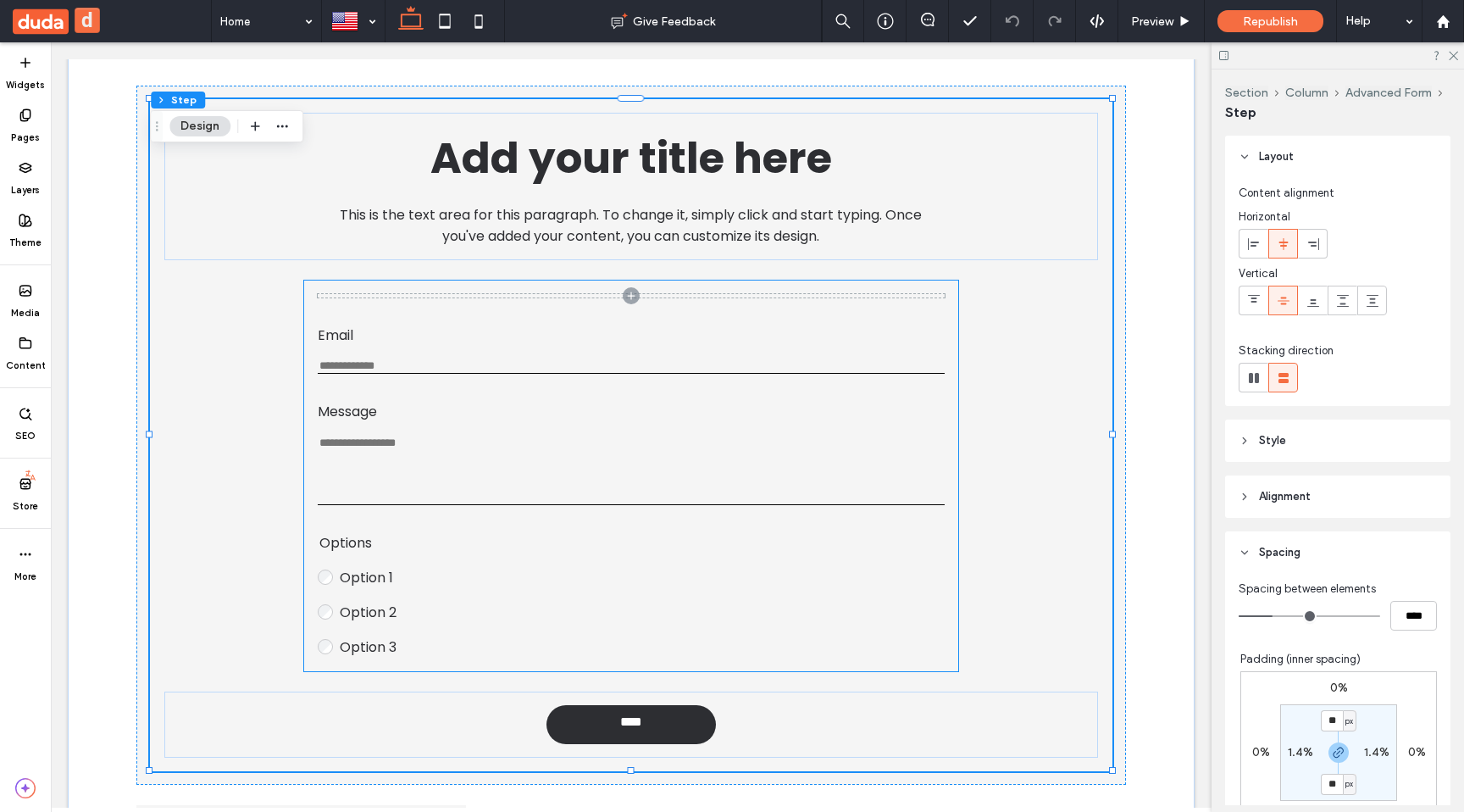
click at [428, 347] on div "Email Enter an email Use an address with (@) and (.)" at bounding box center [631, 349] width 627 height 49
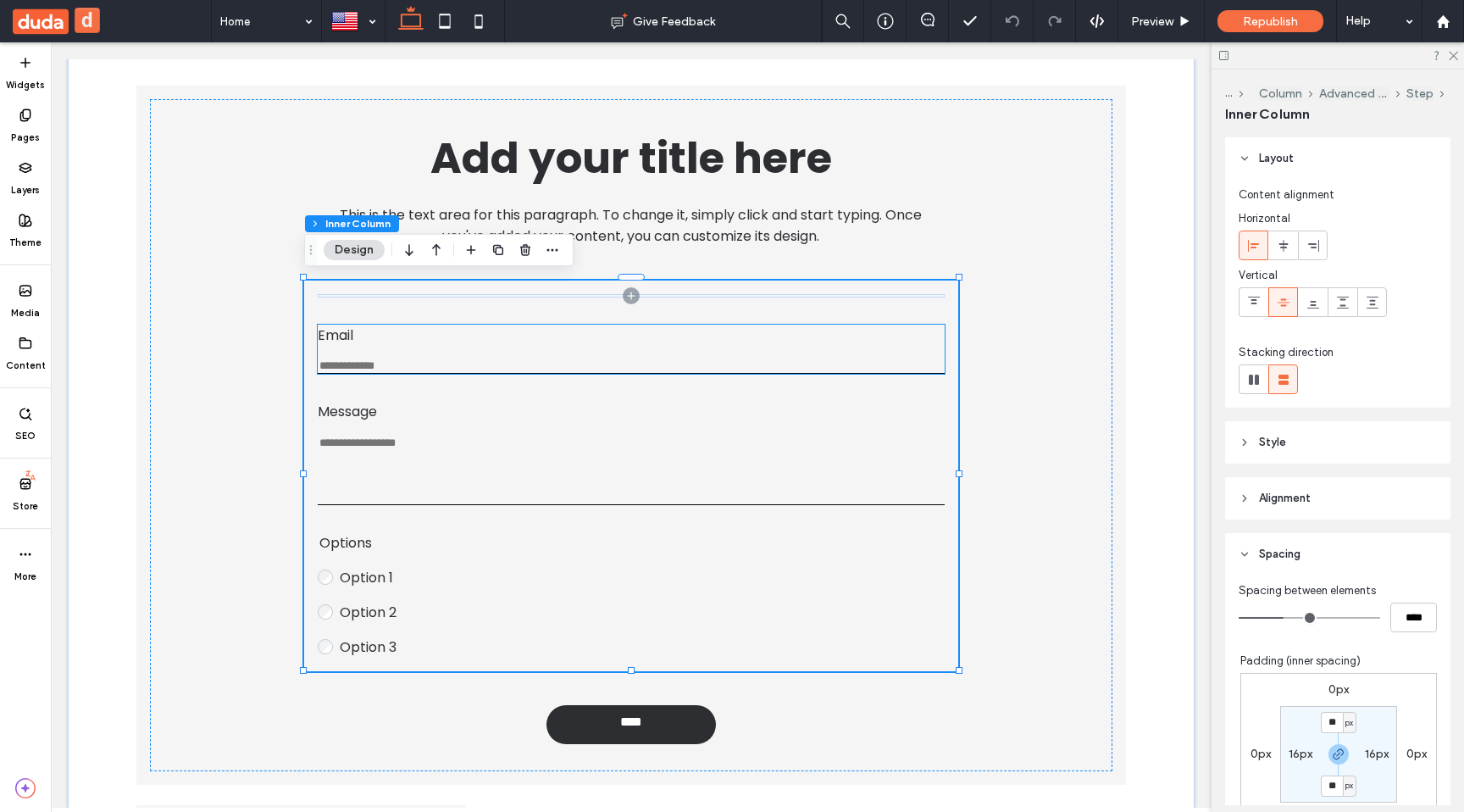
click at [417, 361] on input "Email" at bounding box center [631, 366] width 627 height 15
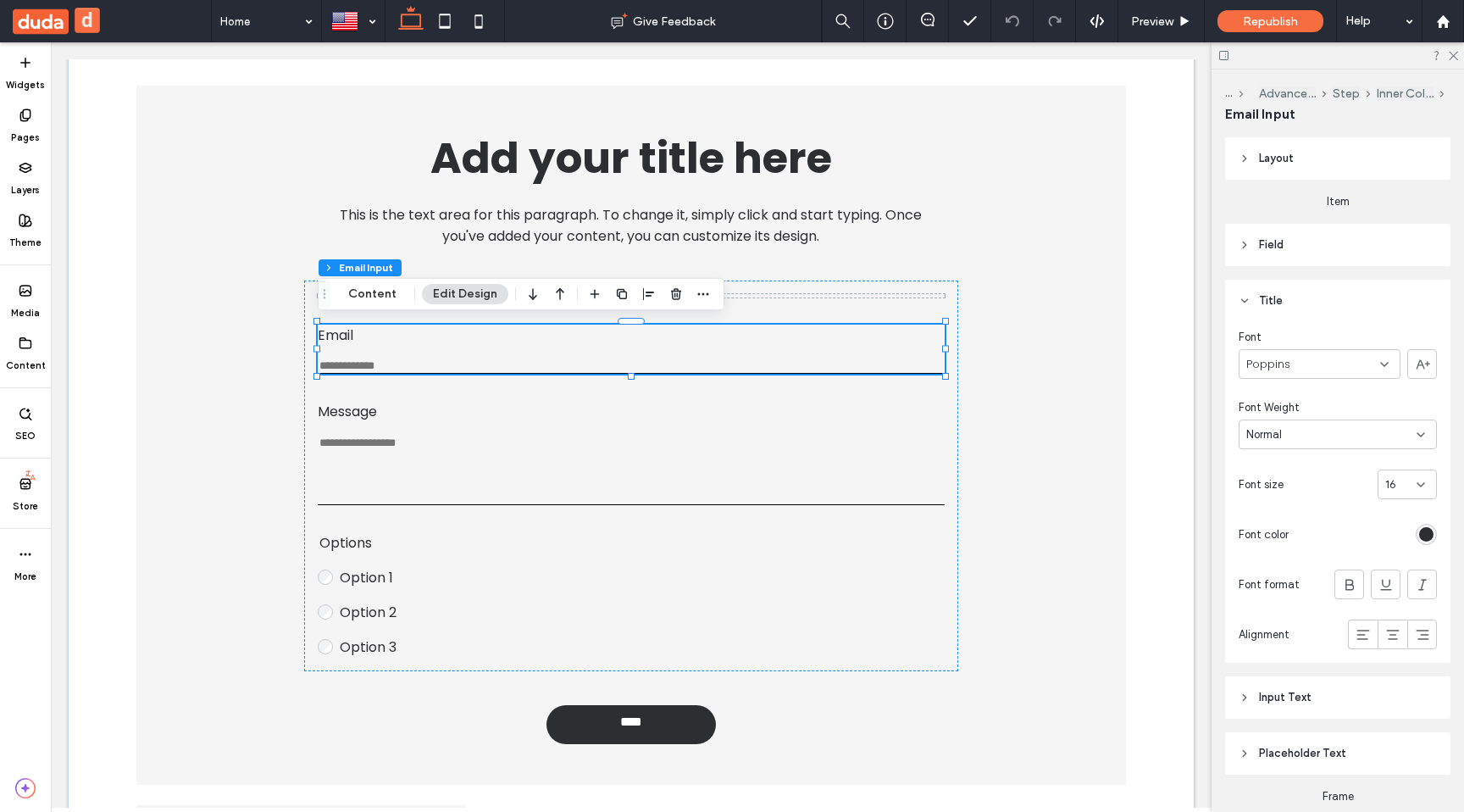
click at [417, 361] on input "Email" at bounding box center [631, 366] width 627 height 15
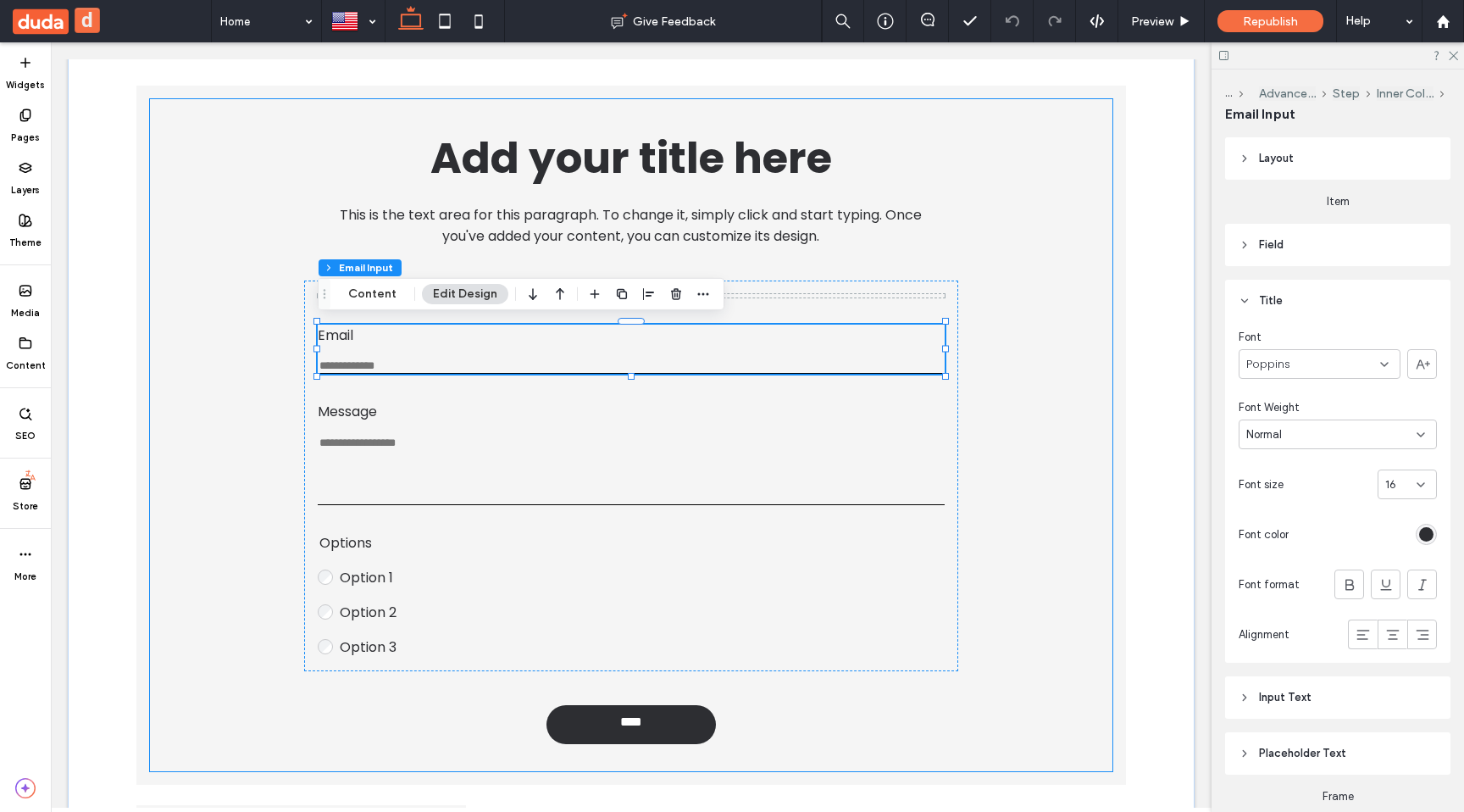
click at [229, 409] on div "Add your title here This is the text area for this paragraph. To change it, sim…" at bounding box center [630, 434] width 962 height 672
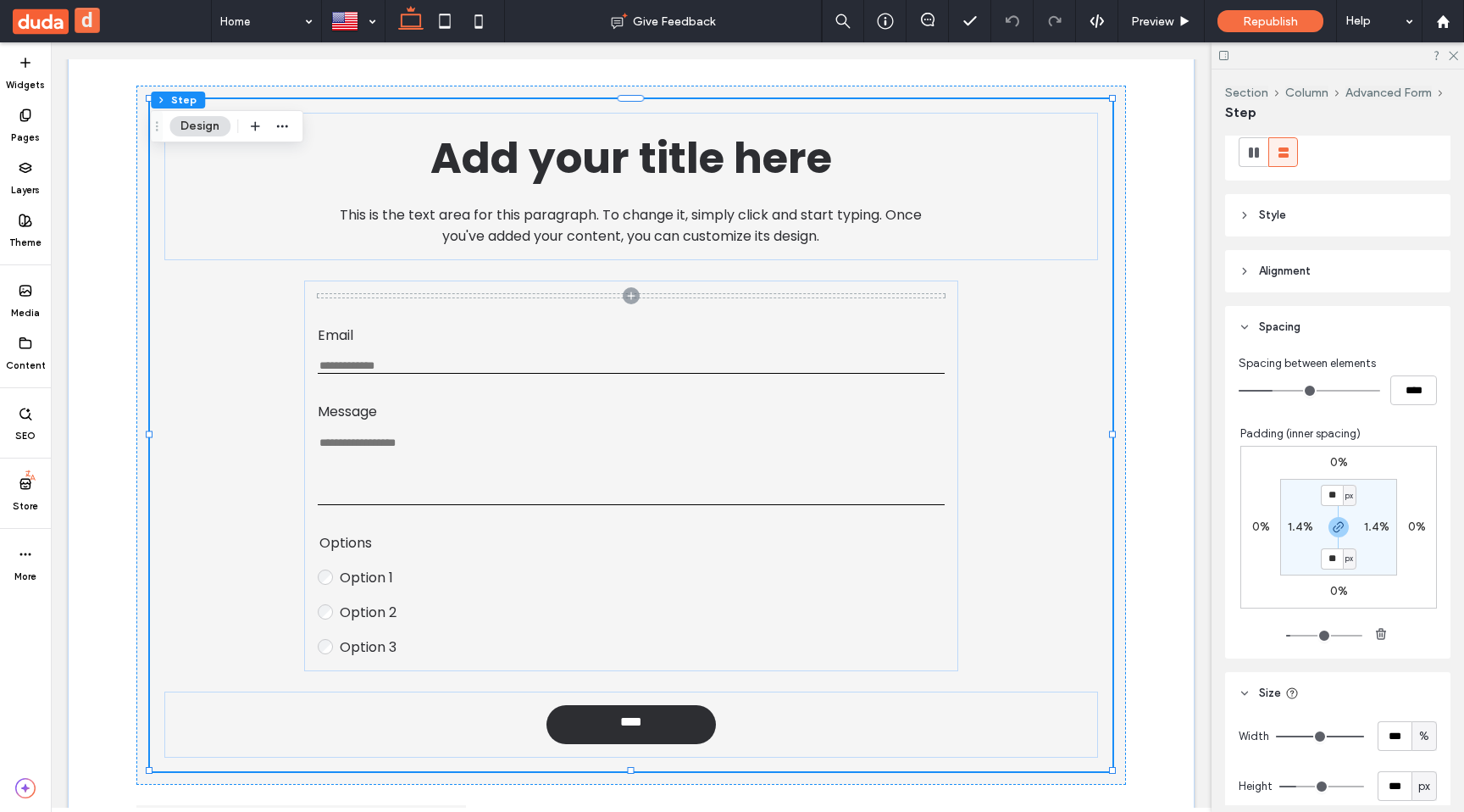
scroll to position [455, 0]
